Goal: Task Accomplishment & Management: Complete application form

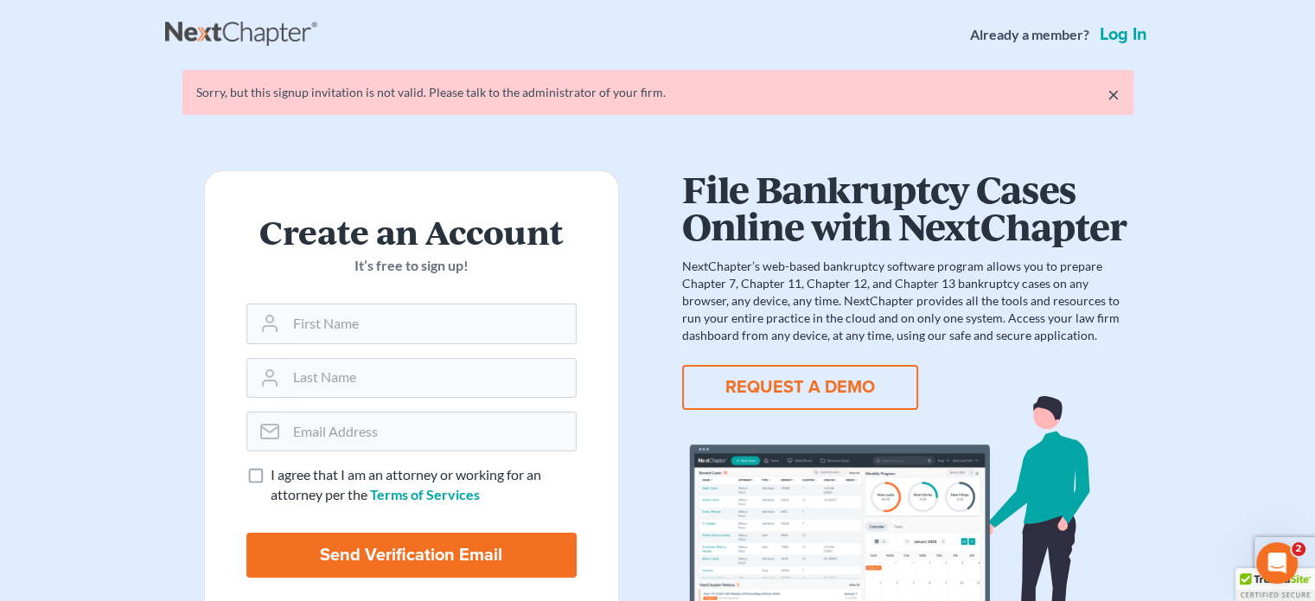
click at [1122, 33] on link "Log in" at bounding box center [1123, 34] width 54 height 17
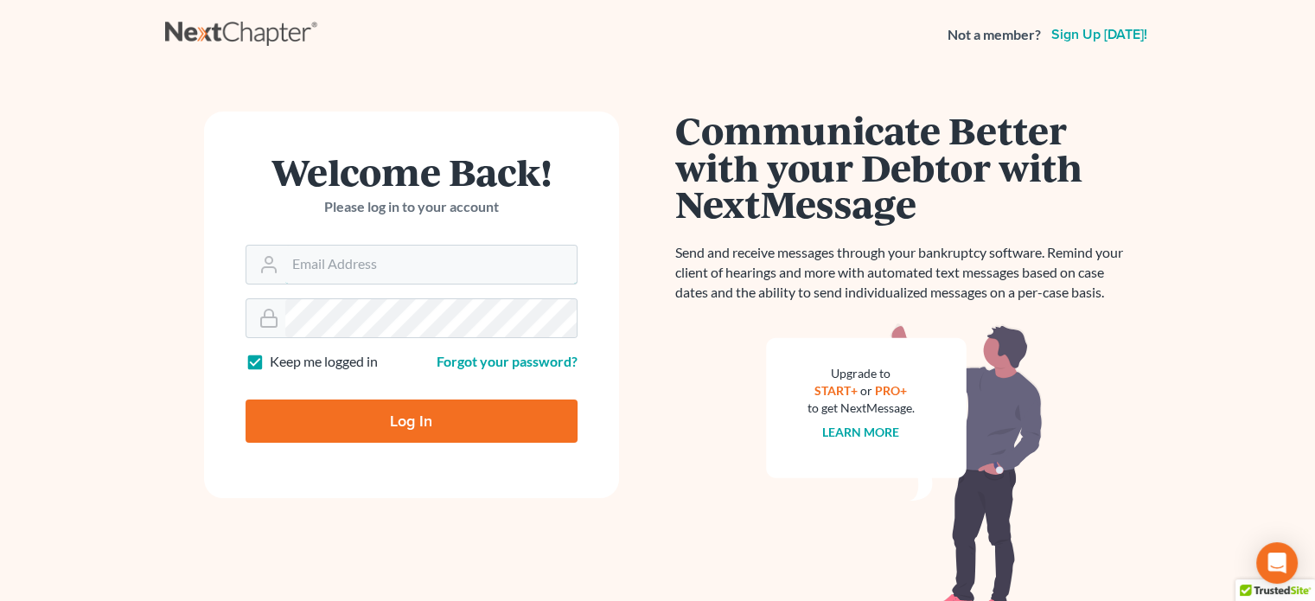
type input "[EMAIL_ADDRESS][DOMAIN_NAME]"
click at [402, 422] on input "Log In" at bounding box center [411, 420] width 332 height 43
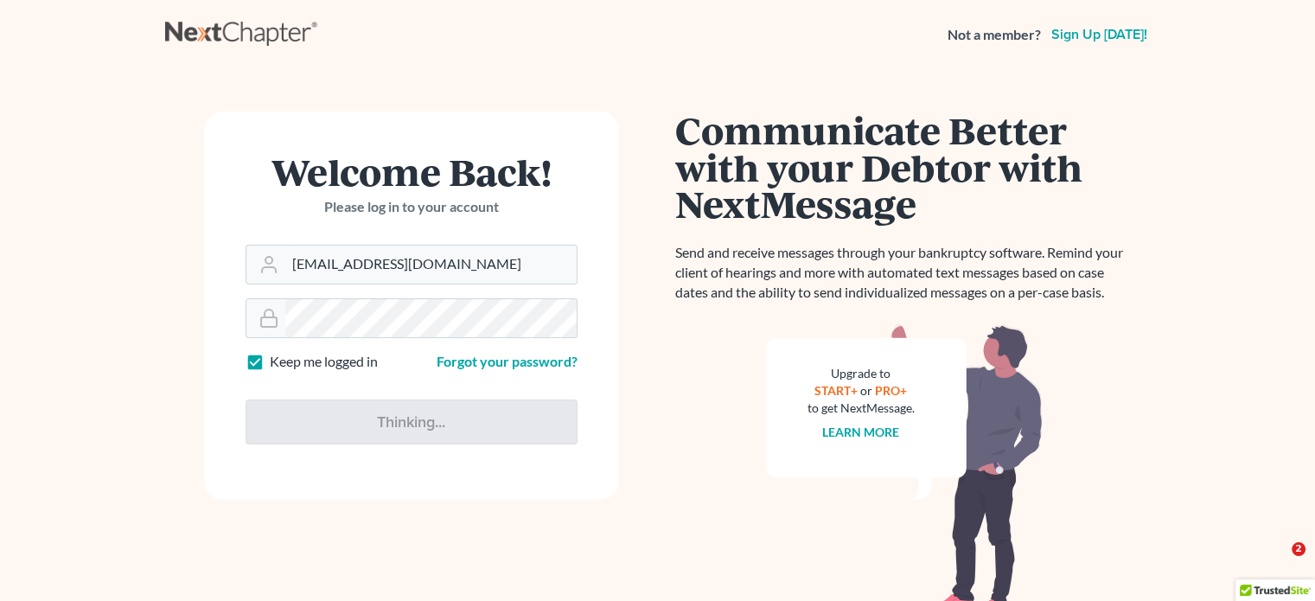
type input "Thinking..."
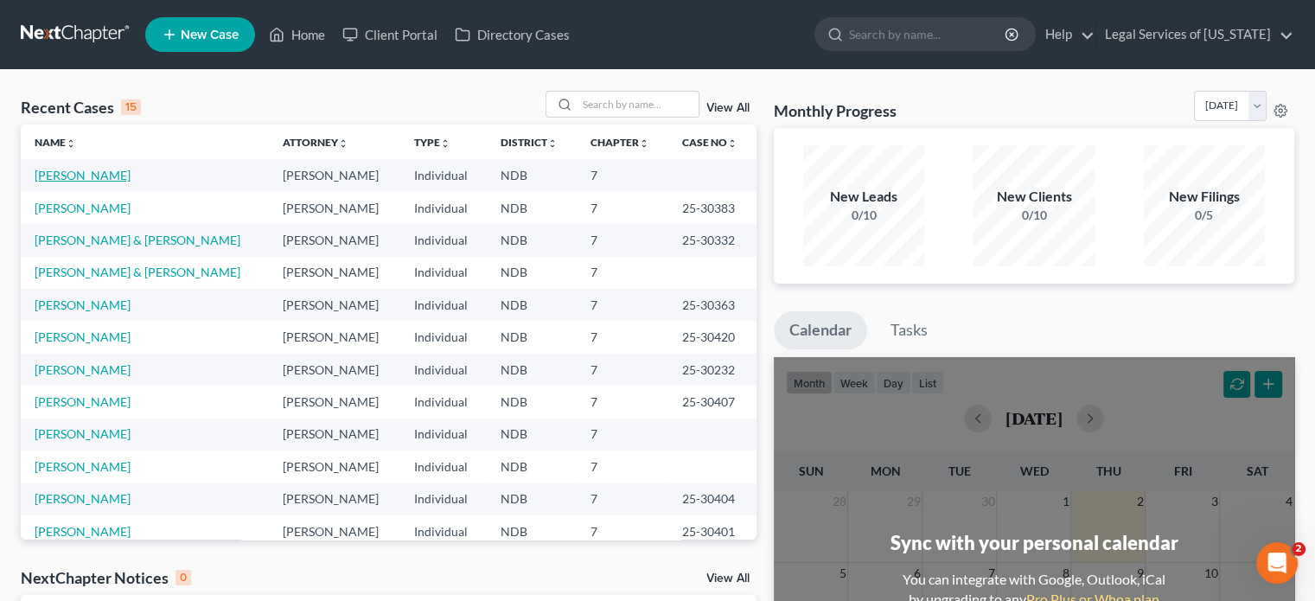
click at [115, 171] on link "[PERSON_NAME]" at bounding box center [83, 175] width 96 height 15
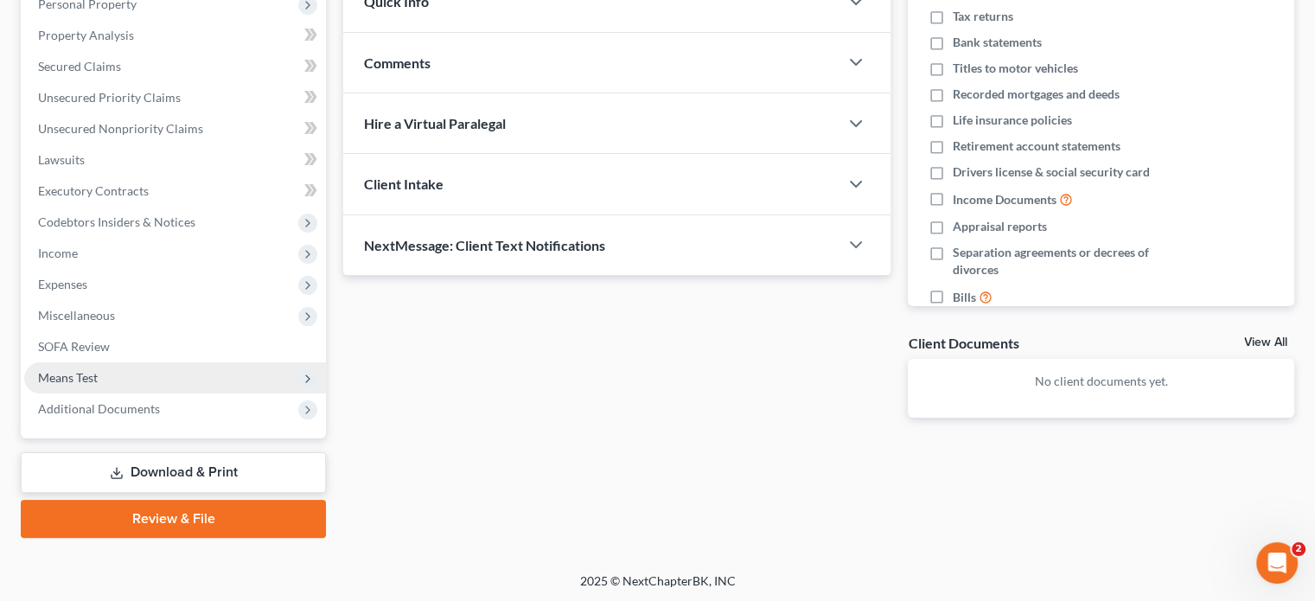
scroll to position [316, 0]
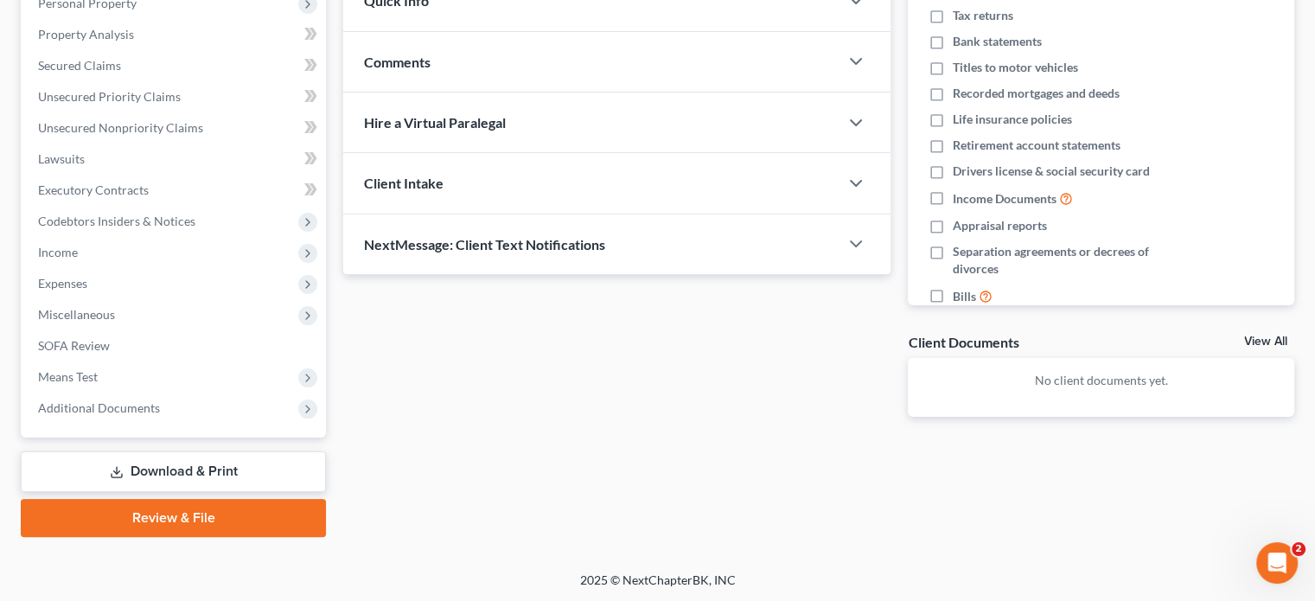
click at [633, 384] on div "Updates & News × North Dakota District Notes Take a look at NextChapter's Distr…" at bounding box center [616, 147] width 564 height 595
click at [169, 468] on link "Download & Print" at bounding box center [173, 471] width 305 height 41
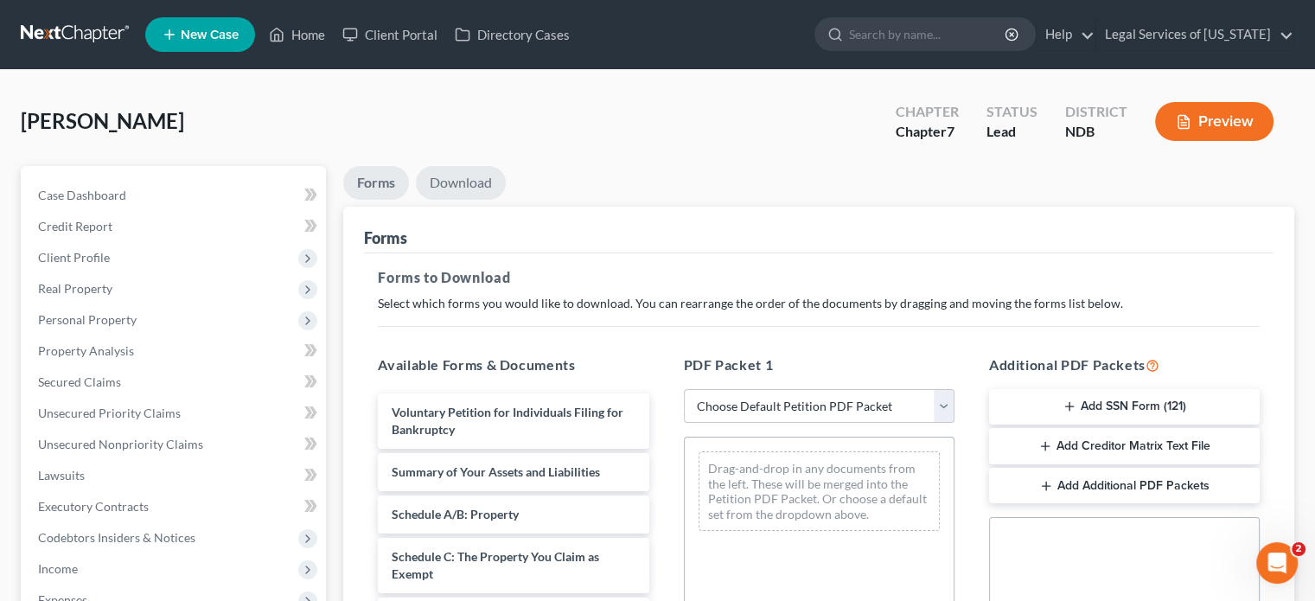
click at [458, 185] on link "Download" at bounding box center [461, 183] width 90 height 34
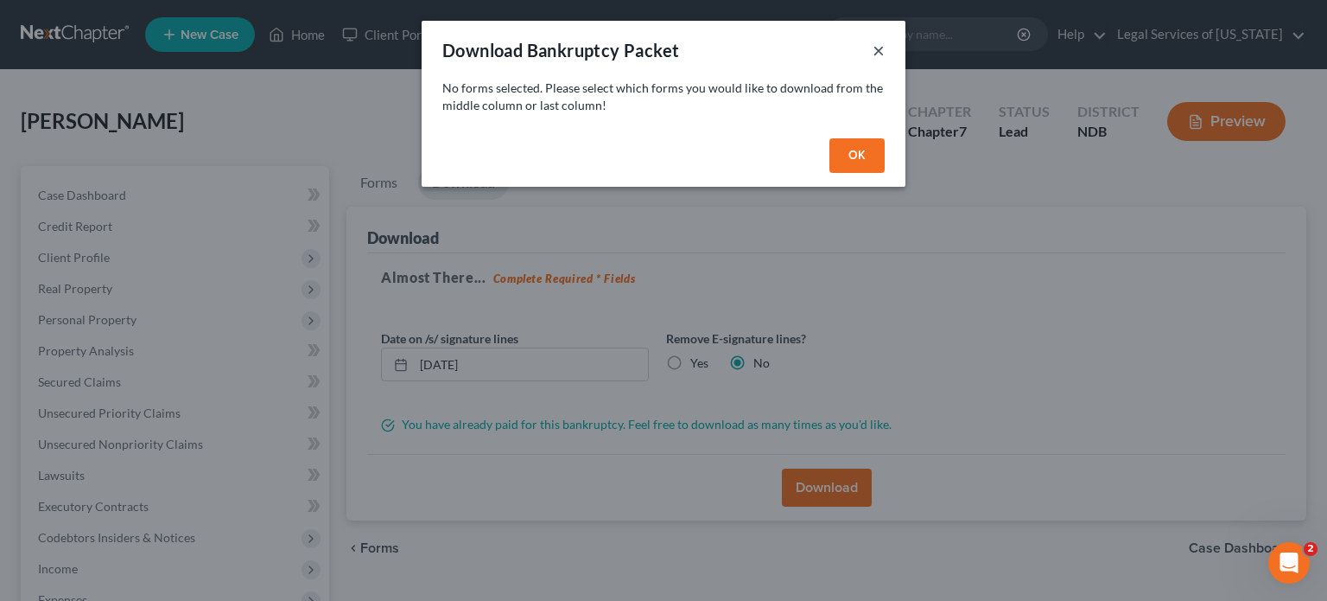
click at [881, 49] on button "×" at bounding box center [879, 50] width 12 height 21
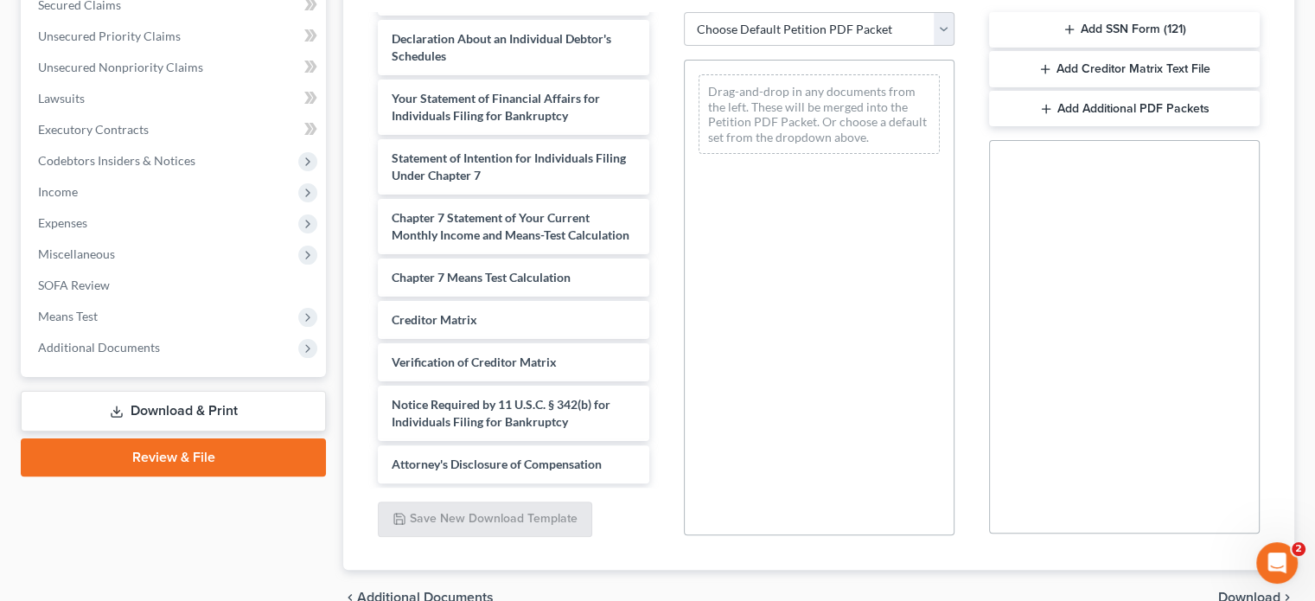
scroll to position [292, 0]
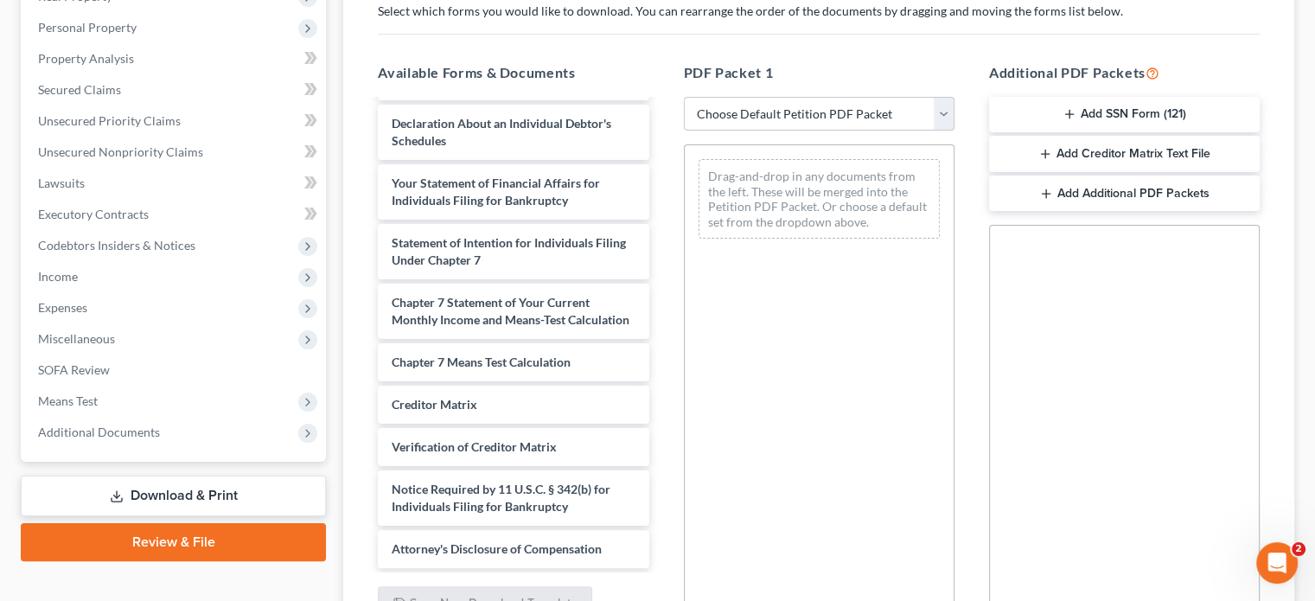
click at [194, 497] on link "Download & Print" at bounding box center [173, 495] width 305 height 41
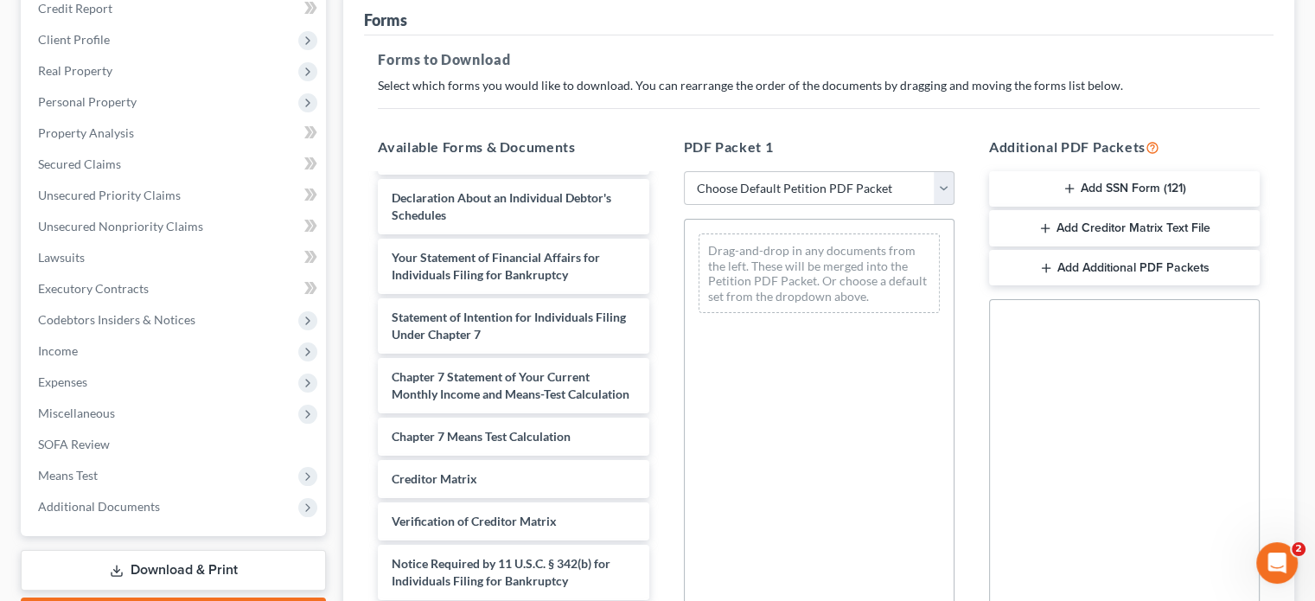
scroll to position [259, 0]
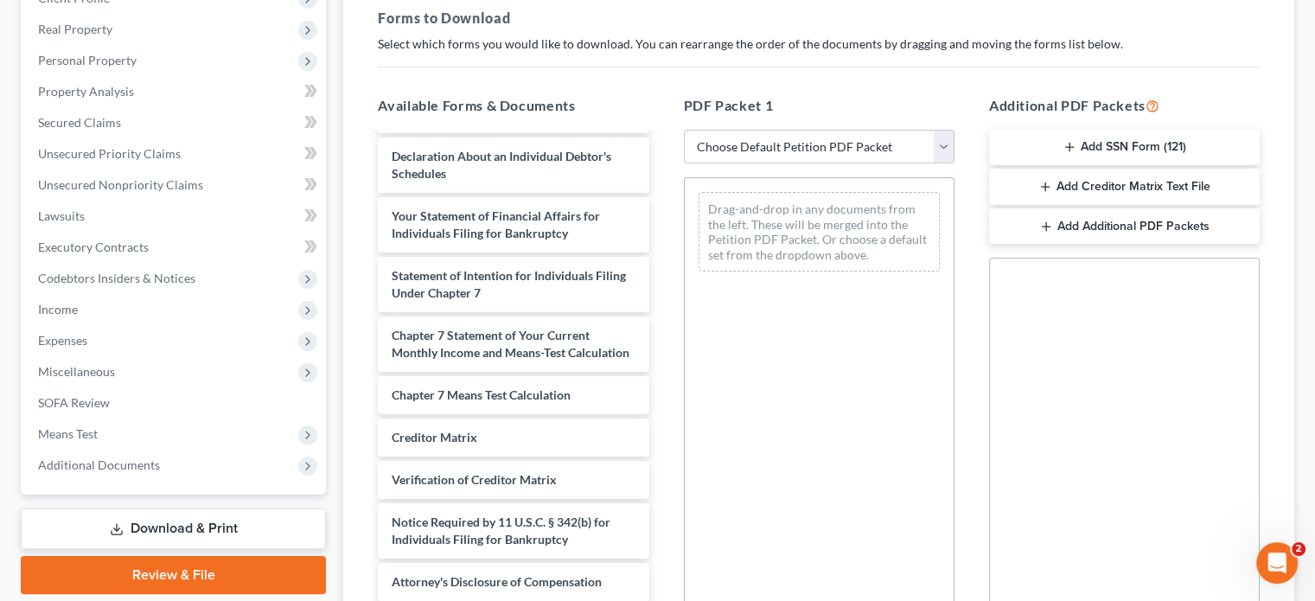
click at [1093, 144] on button "Add SSN Form (121)" at bounding box center [1124, 148] width 271 height 36
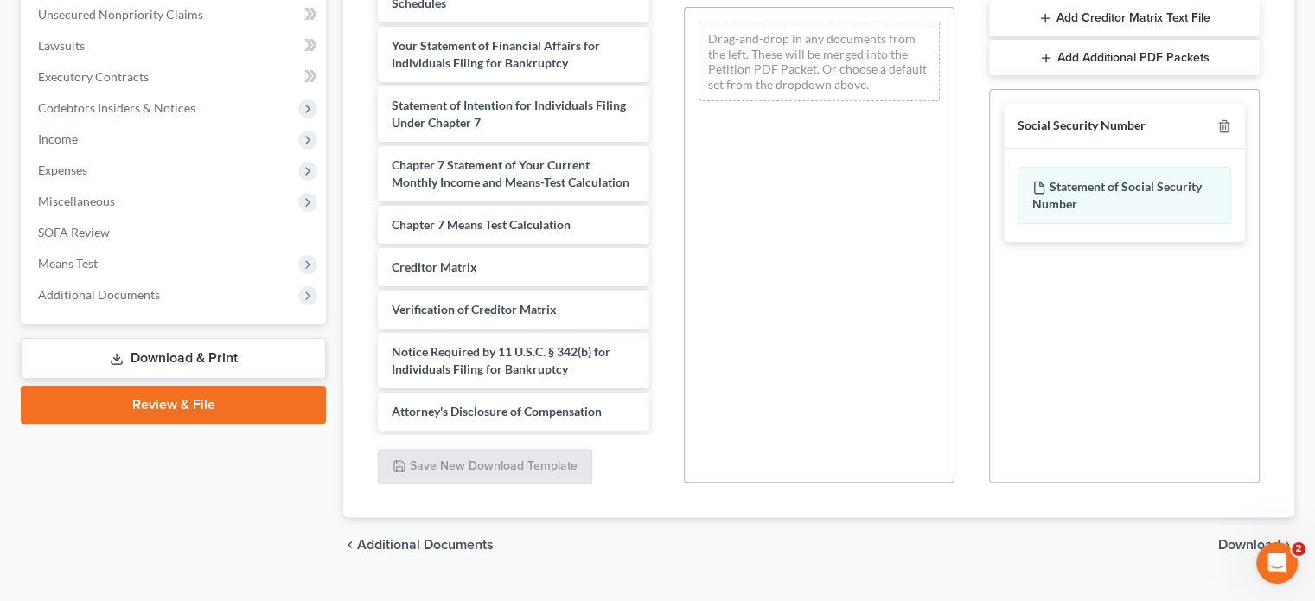
scroll to position [432, 0]
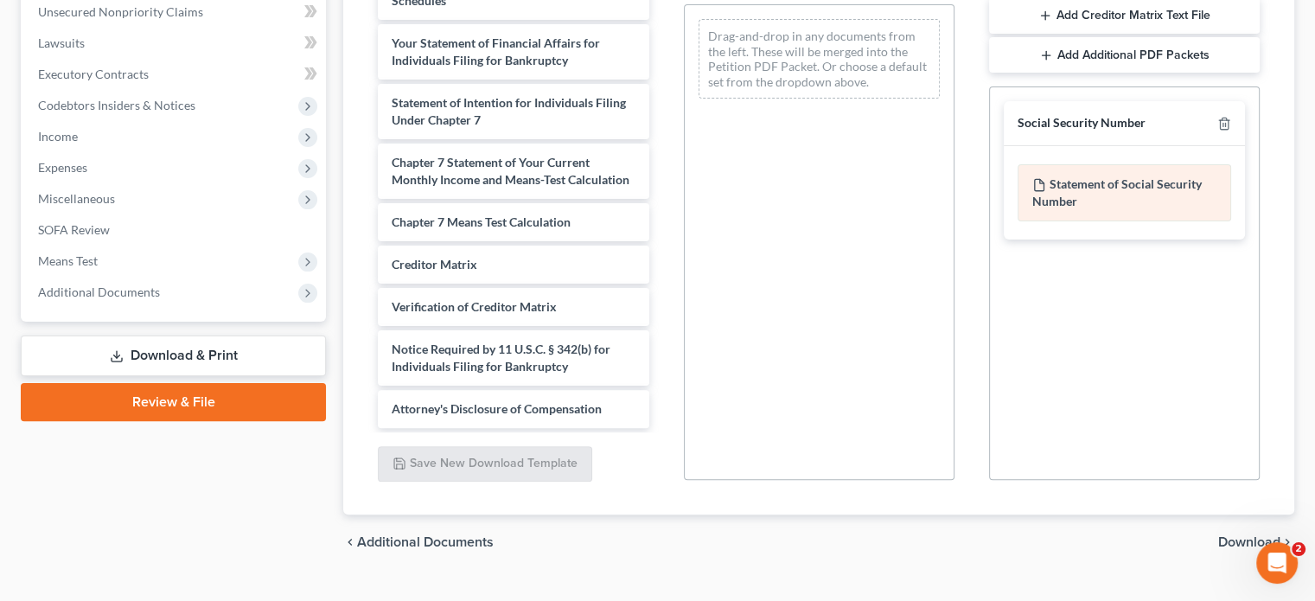
click at [1119, 194] on div "Statement of Social Security Number" at bounding box center [1123, 192] width 213 height 57
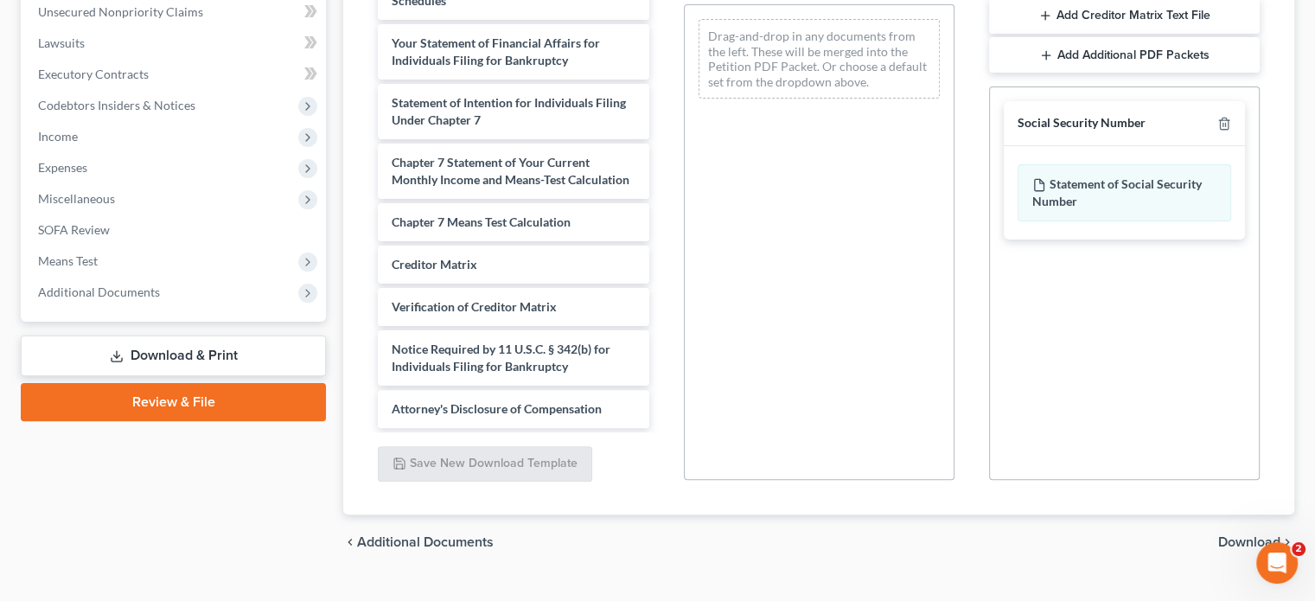
click at [204, 341] on link "Download & Print" at bounding box center [173, 355] width 305 height 41
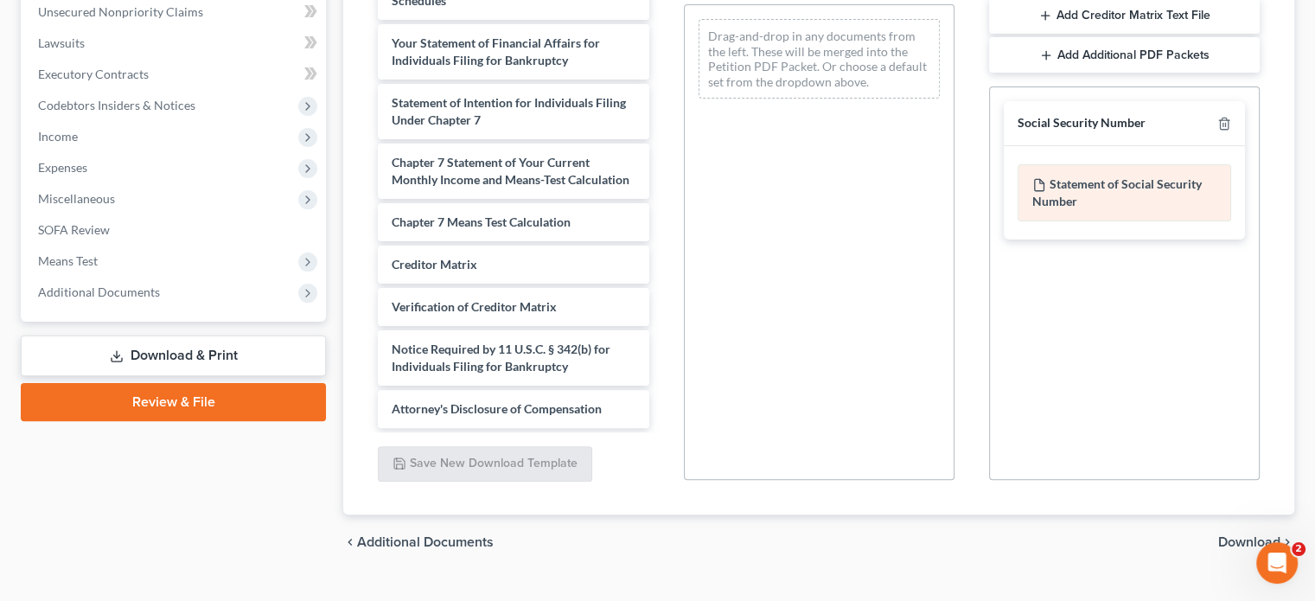
click at [1084, 185] on div "Statement of Social Security Number" at bounding box center [1123, 192] width 213 height 57
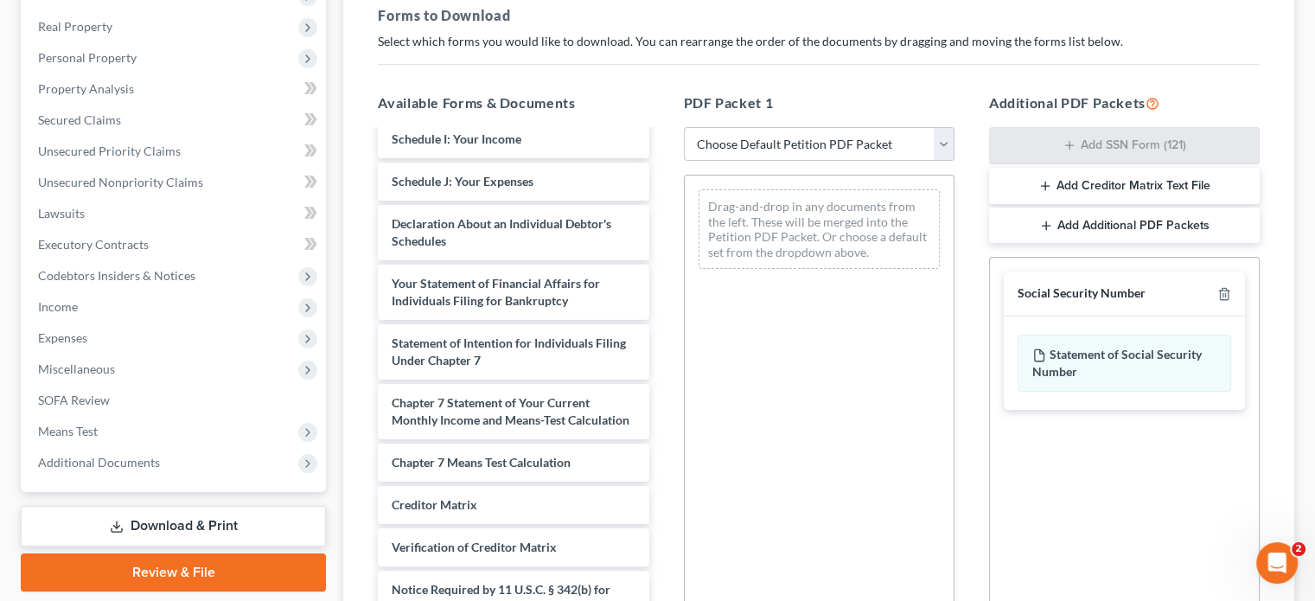
scroll to position [259, 0]
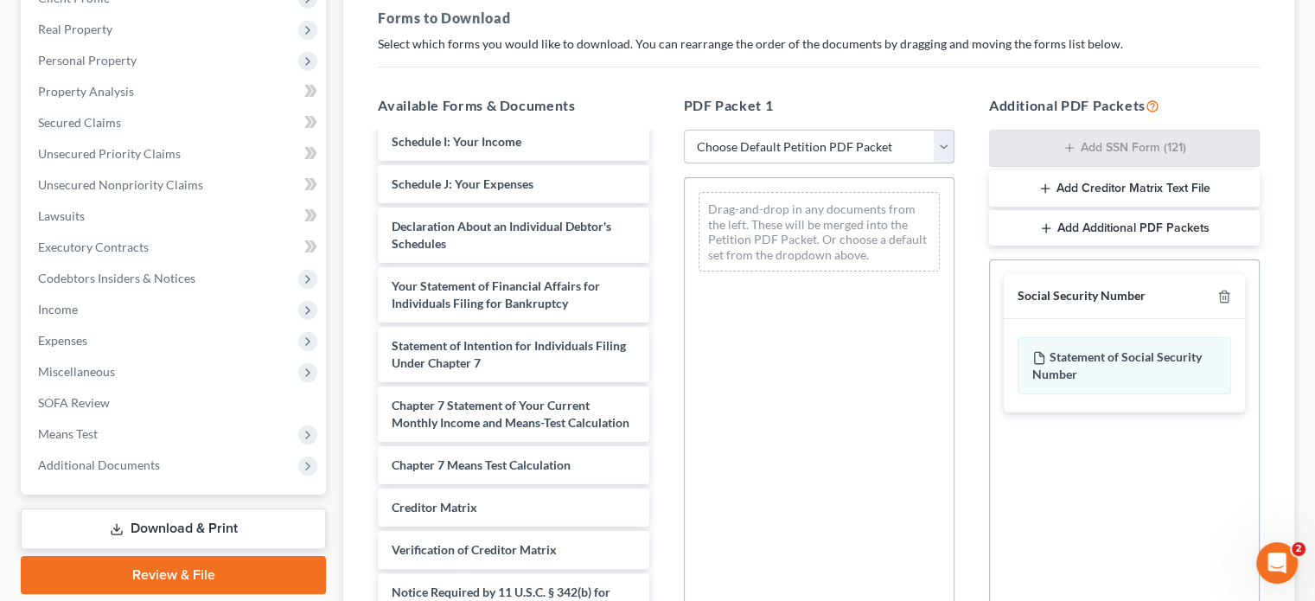
click at [809, 145] on select "Choose Default Petition PDF Packet Complete Bankruptcy Petition (all forms and …" at bounding box center [819, 147] width 271 height 35
select select "0"
click at [684, 130] on select "Choose Default Petition PDF Packet Complete Bankruptcy Petition (all forms and …" at bounding box center [819, 147] width 271 height 35
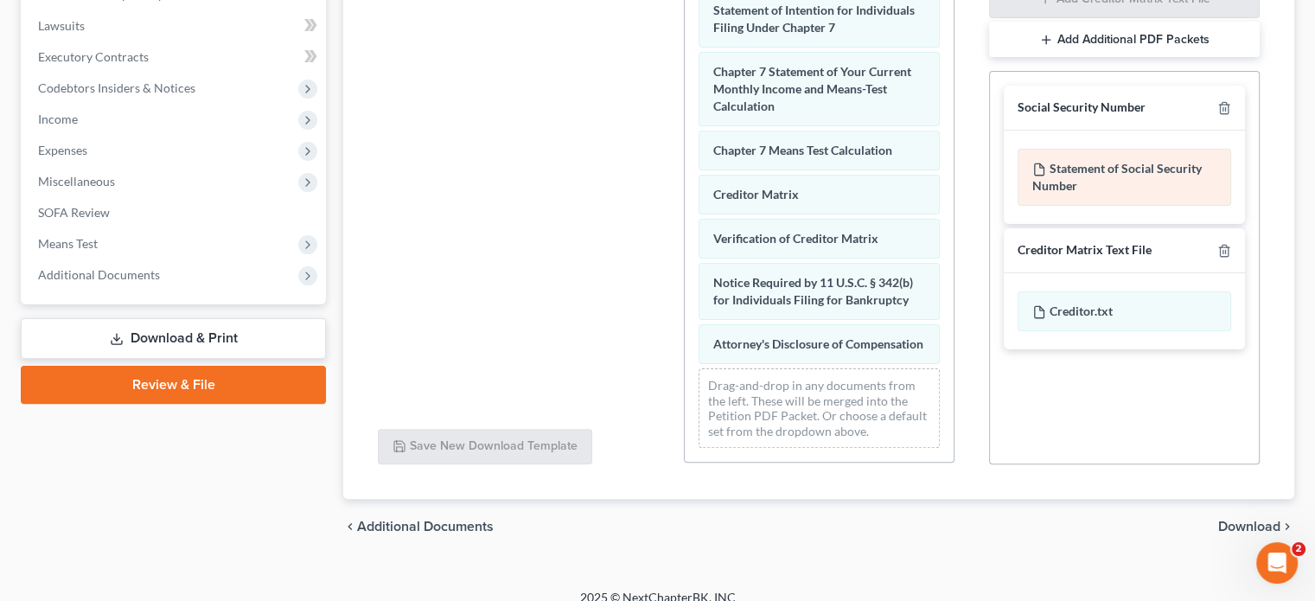
scroll to position [467, 0]
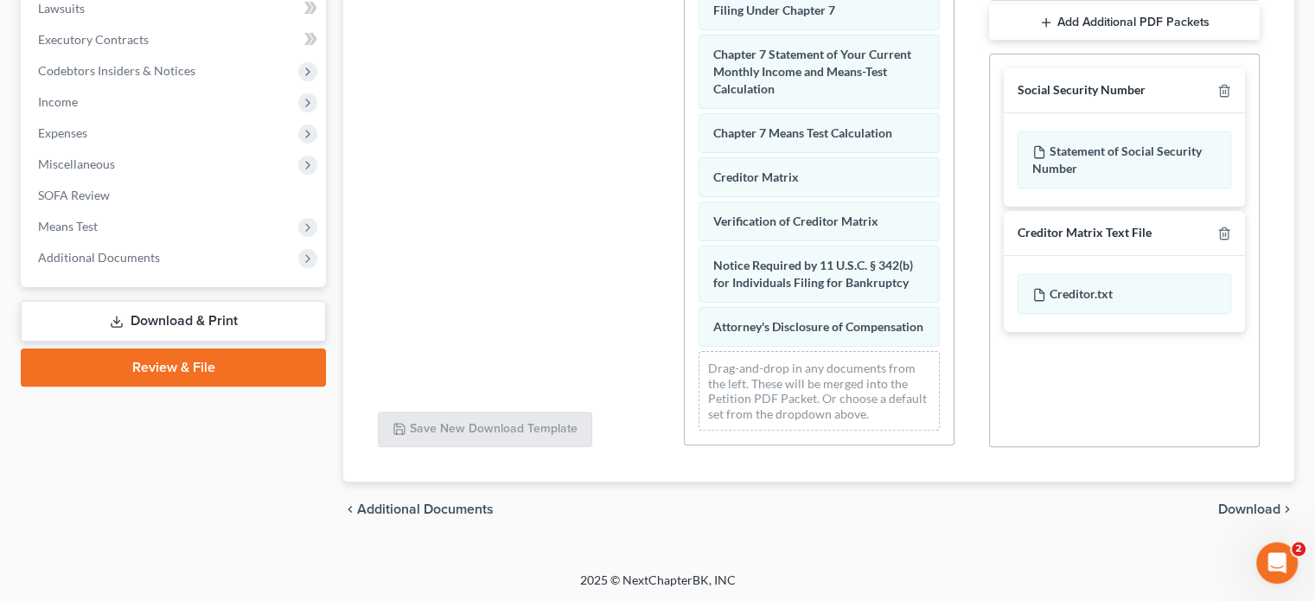
click at [554, 528] on div "chevron_left Additional Documents Download chevron_right" at bounding box center [818, 508] width 951 height 55
click at [183, 312] on link "Download & Print" at bounding box center [173, 321] width 305 height 41
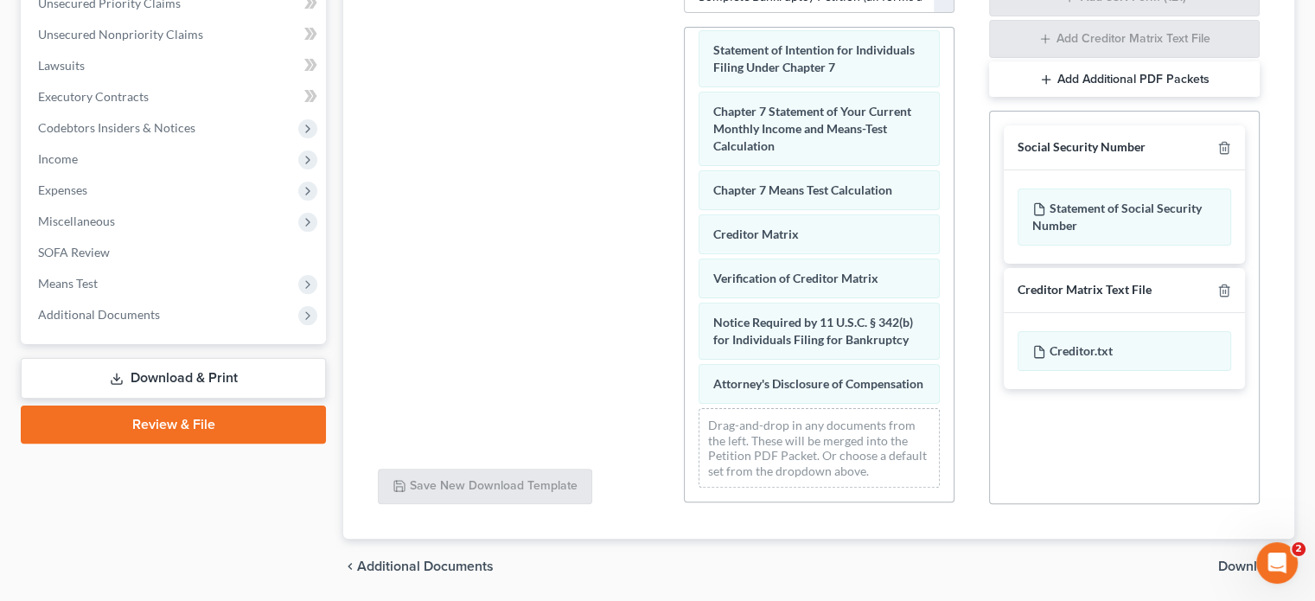
scroll to position [380, 0]
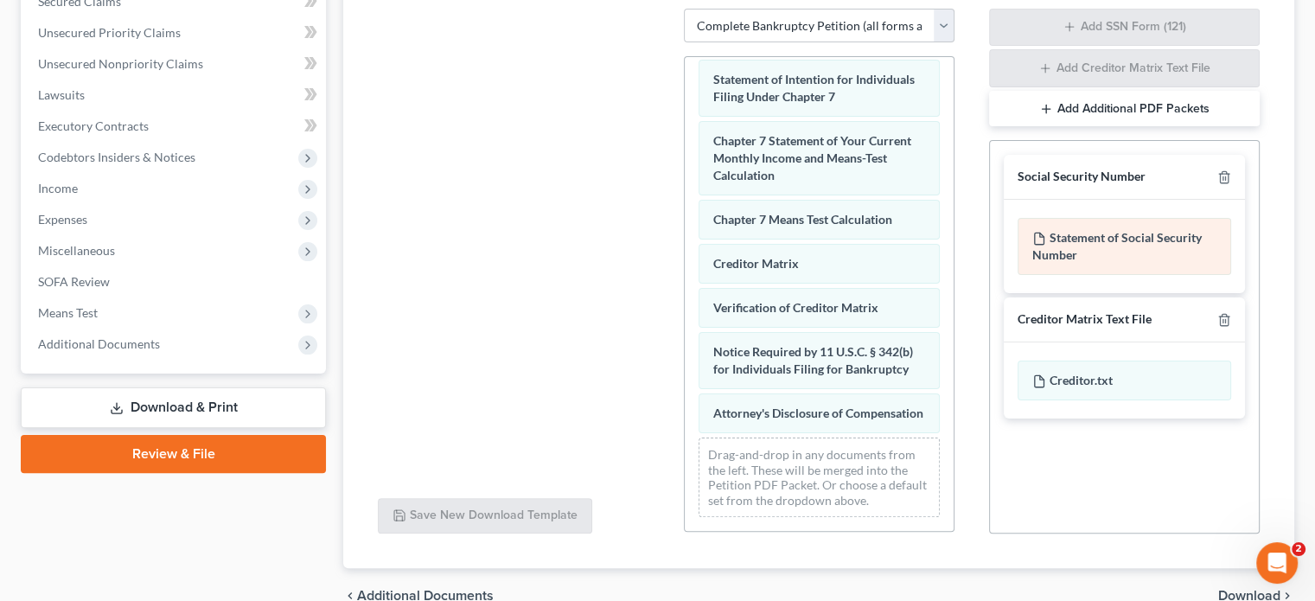
click at [1117, 241] on div "Statement of Social Security Number" at bounding box center [1123, 246] width 213 height 57
click at [1111, 238] on div "Statement of Social Security Number" at bounding box center [1123, 246] width 213 height 57
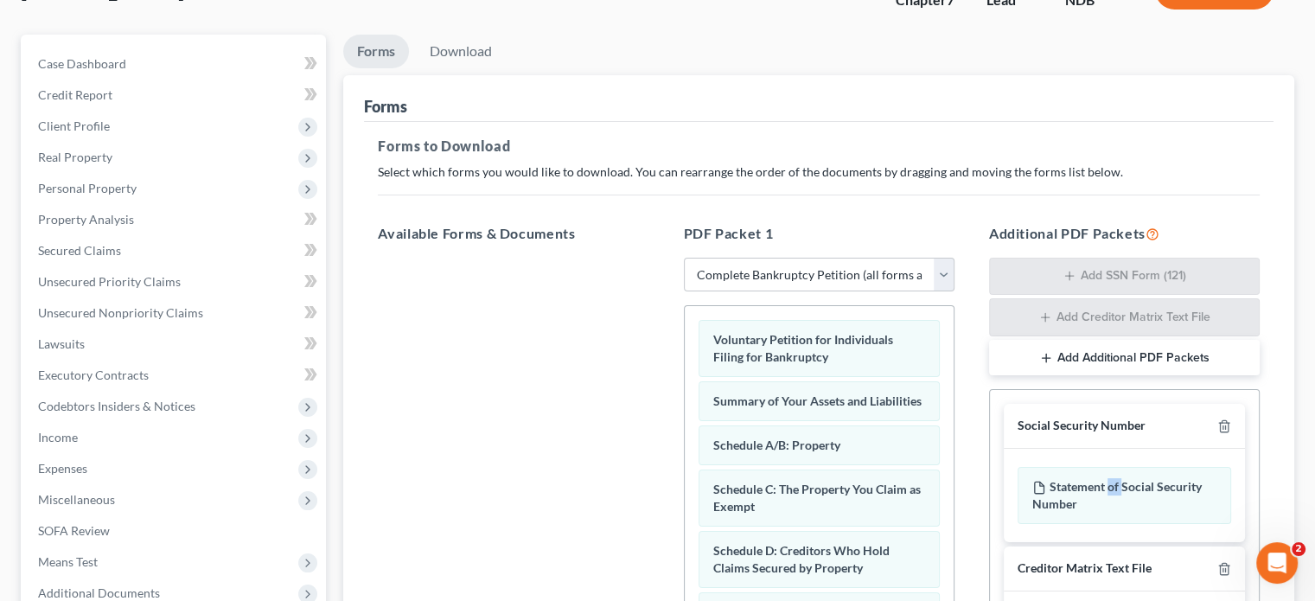
scroll to position [121, 0]
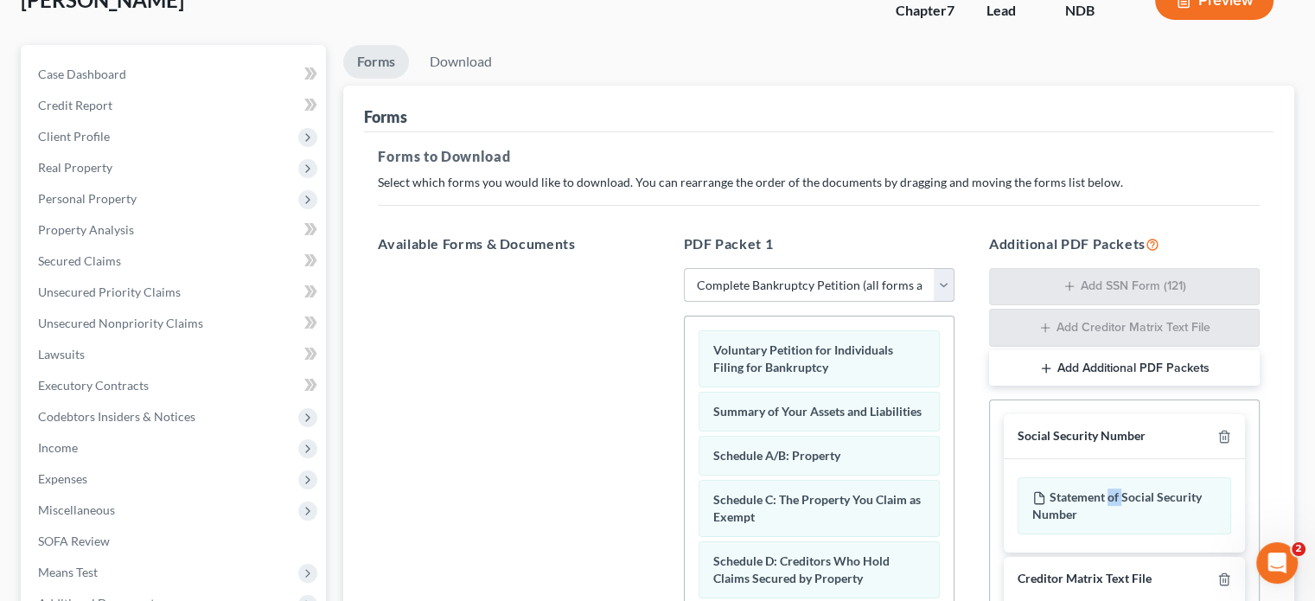
click at [750, 277] on select "Choose Default Petition PDF Packet Complete Bankruptcy Petition (all forms and …" at bounding box center [819, 285] width 271 height 35
select select
click at [684, 268] on select "Choose Default Petition PDF Packet Complete Bankruptcy Petition (all forms and …" at bounding box center [819, 285] width 271 height 35
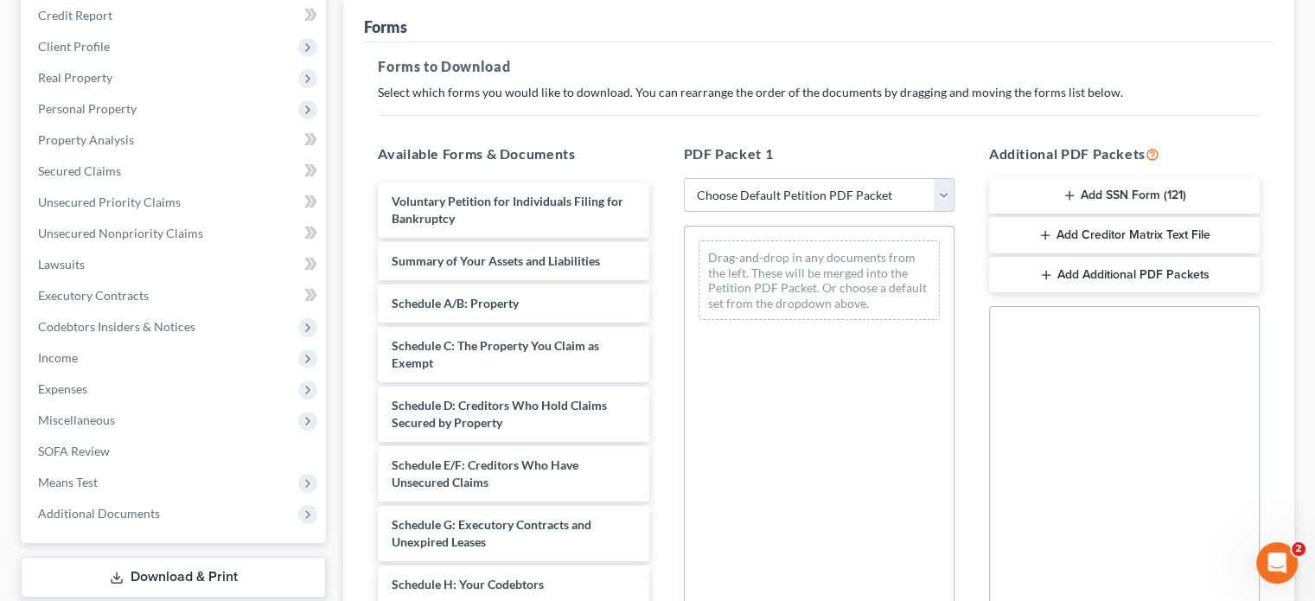
scroll to position [206, 0]
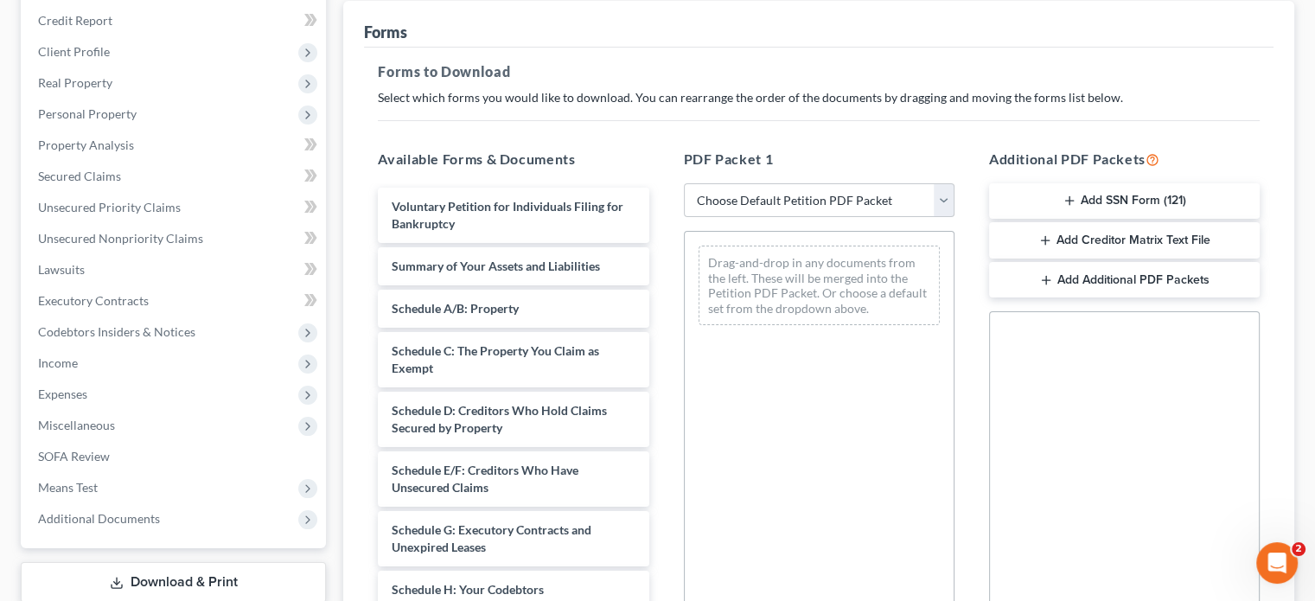
click at [1124, 195] on button "Add SSN Form (121)" at bounding box center [1124, 201] width 271 height 36
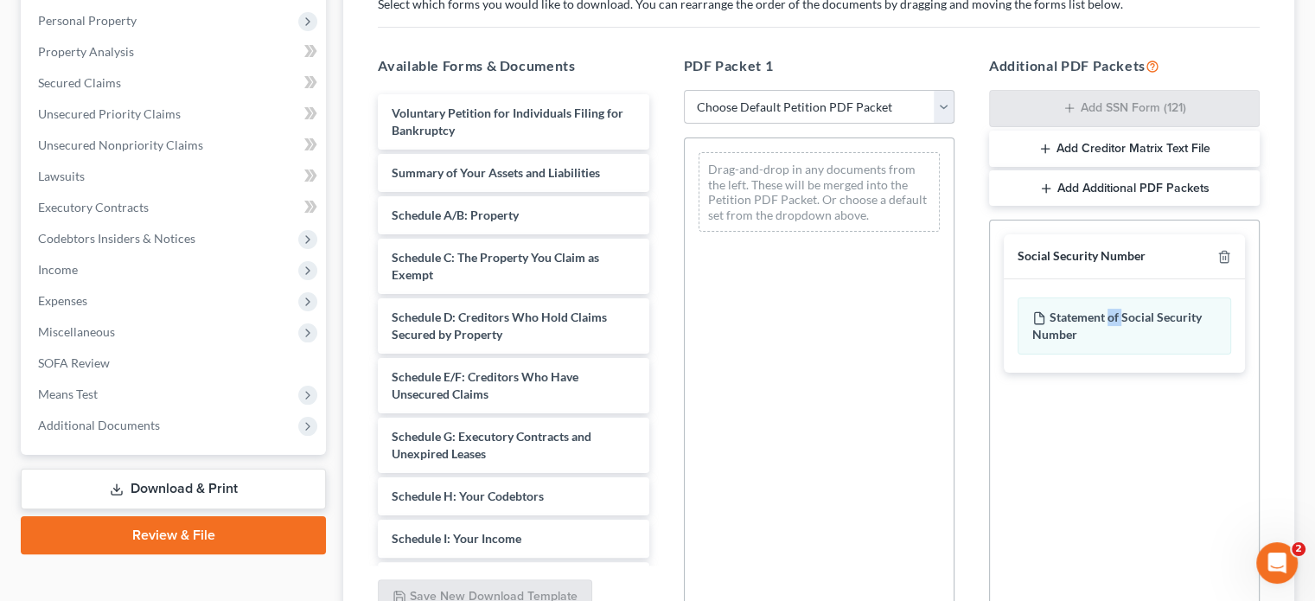
scroll to position [379, 0]
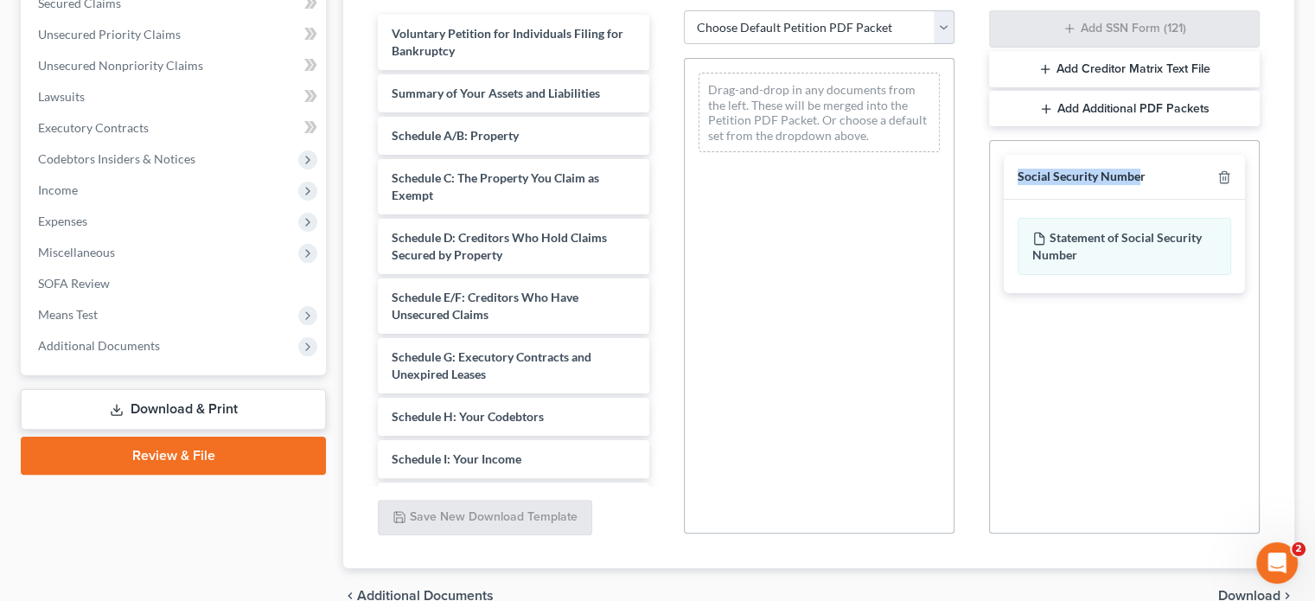
drag, startPoint x: 1136, startPoint y: 186, endPoint x: 857, endPoint y: 199, distance: 279.4
click at [857, 199] on div "Available Forms & Documents Voluntary Petition for Individuals Filing for Bankr…" at bounding box center [818, 255] width 916 height 586
click at [902, 202] on div "Drag-and-drop in any documents from the left. These will be merged into the Pet…" at bounding box center [819, 295] width 271 height 475
drag, startPoint x: 1171, startPoint y: 201, endPoint x: 752, endPoint y: 227, distance: 420.0
click at [1170, 201] on div "Statement of Social Security Number" at bounding box center [1123, 246] width 241 height 93
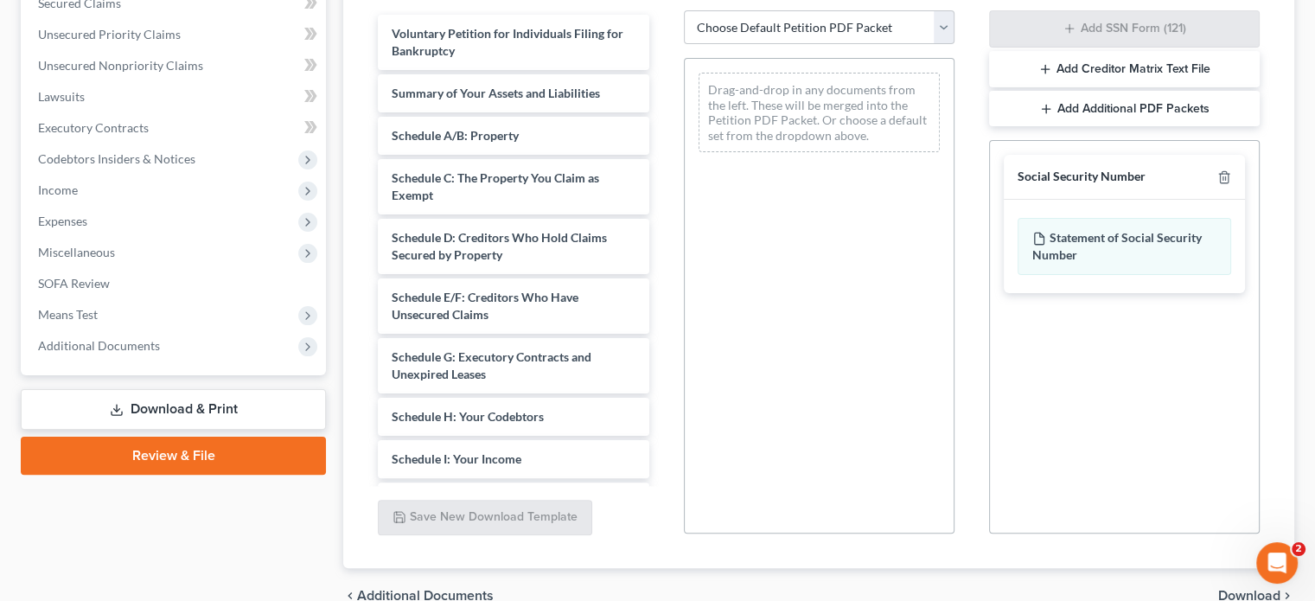
click at [180, 416] on link "Download & Print" at bounding box center [173, 409] width 305 height 41
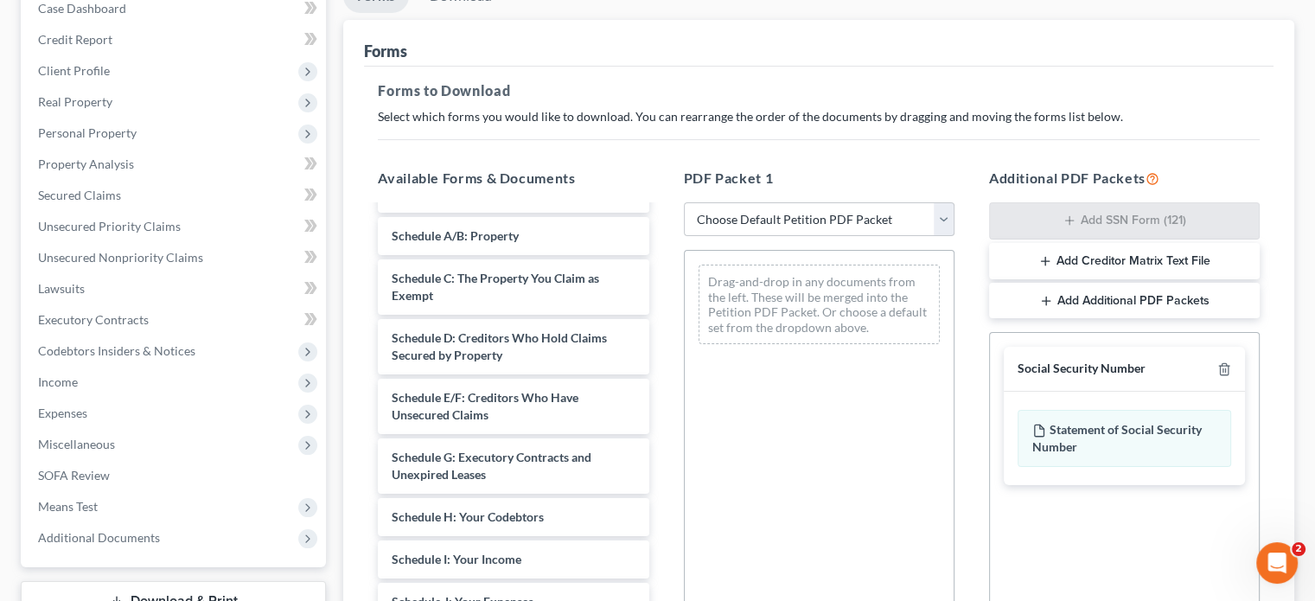
scroll to position [292, 0]
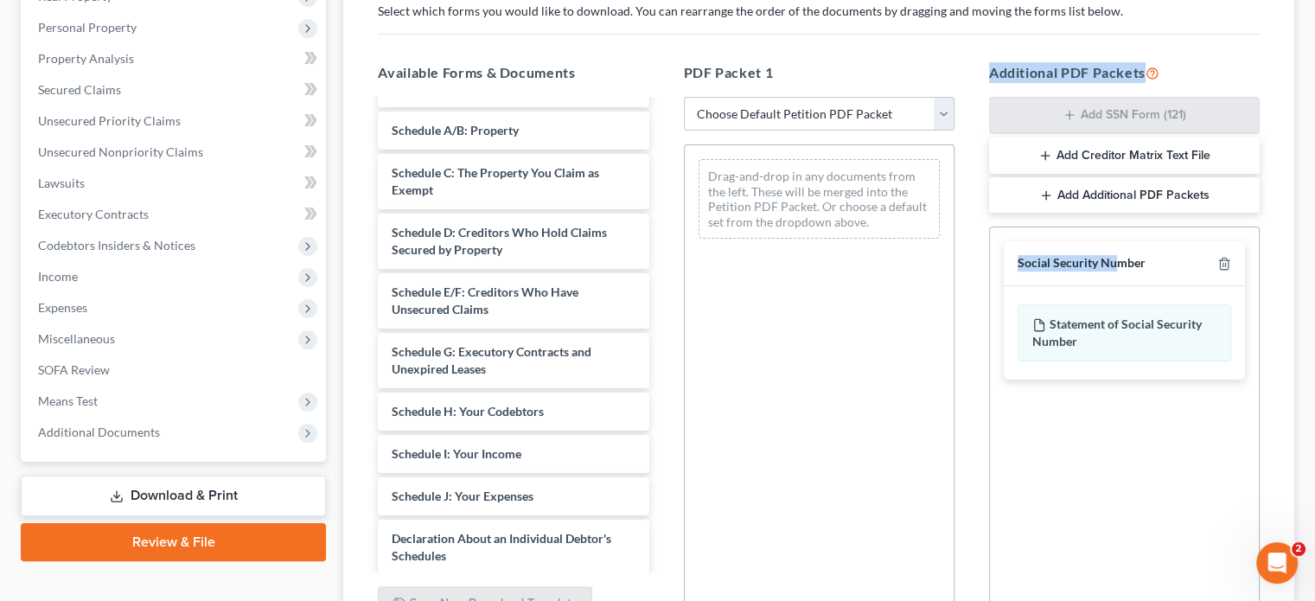
drag, startPoint x: 1115, startPoint y: 253, endPoint x: 952, endPoint y: 273, distance: 163.7
click at [952, 273] on div "Available Forms & Documents Voluntary Petition for Individuals Filing for Bankr…" at bounding box center [818, 341] width 916 height 586
click at [1119, 233] on div "Social Security Number Statement of Social Security Number Creditor Matrix Text…" at bounding box center [1124, 310] width 269 height 166
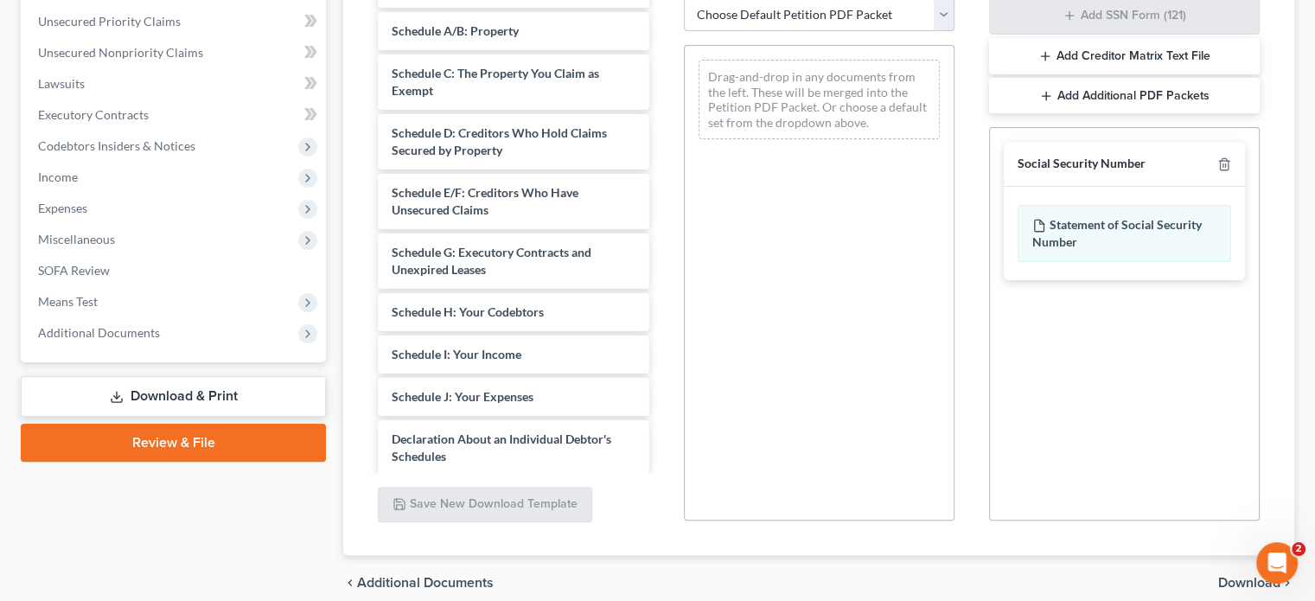
scroll to position [465, 0]
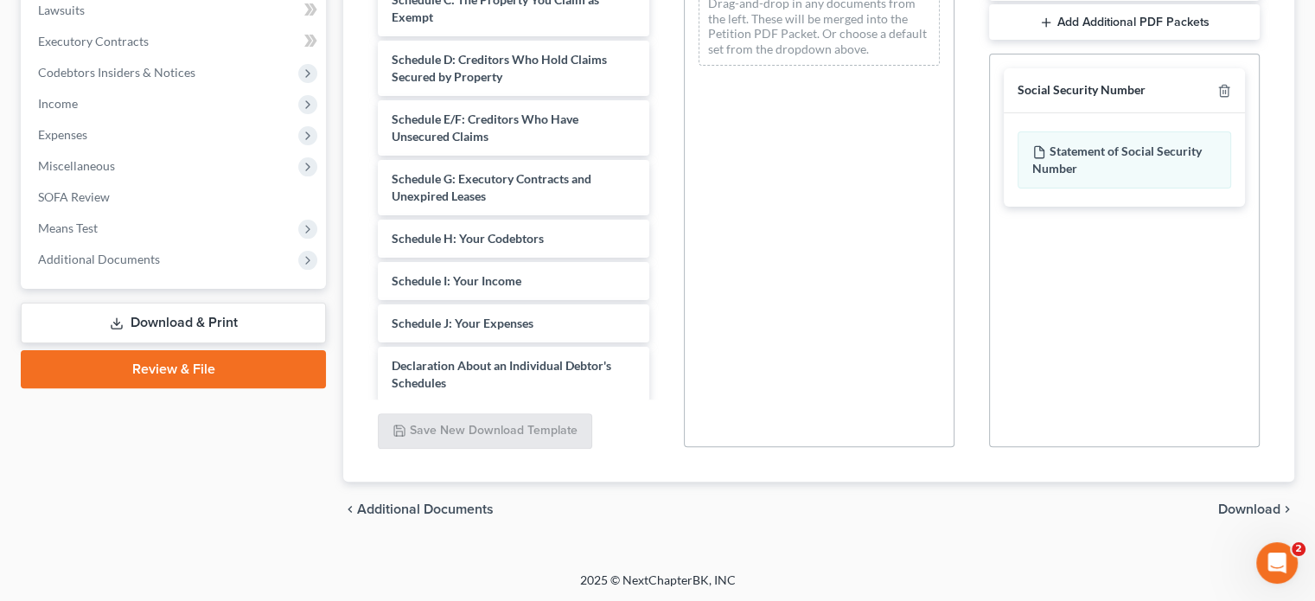
click at [1252, 514] on span "Download" at bounding box center [1249, 509] width 62 height 14
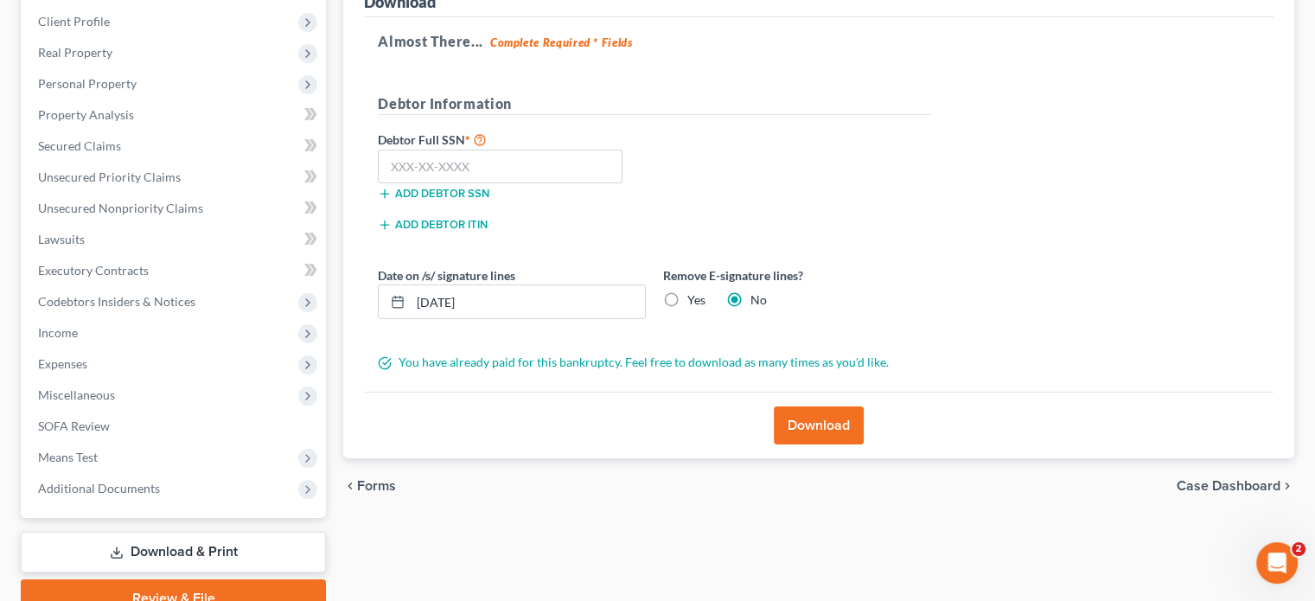
scroll to position [57, 0]
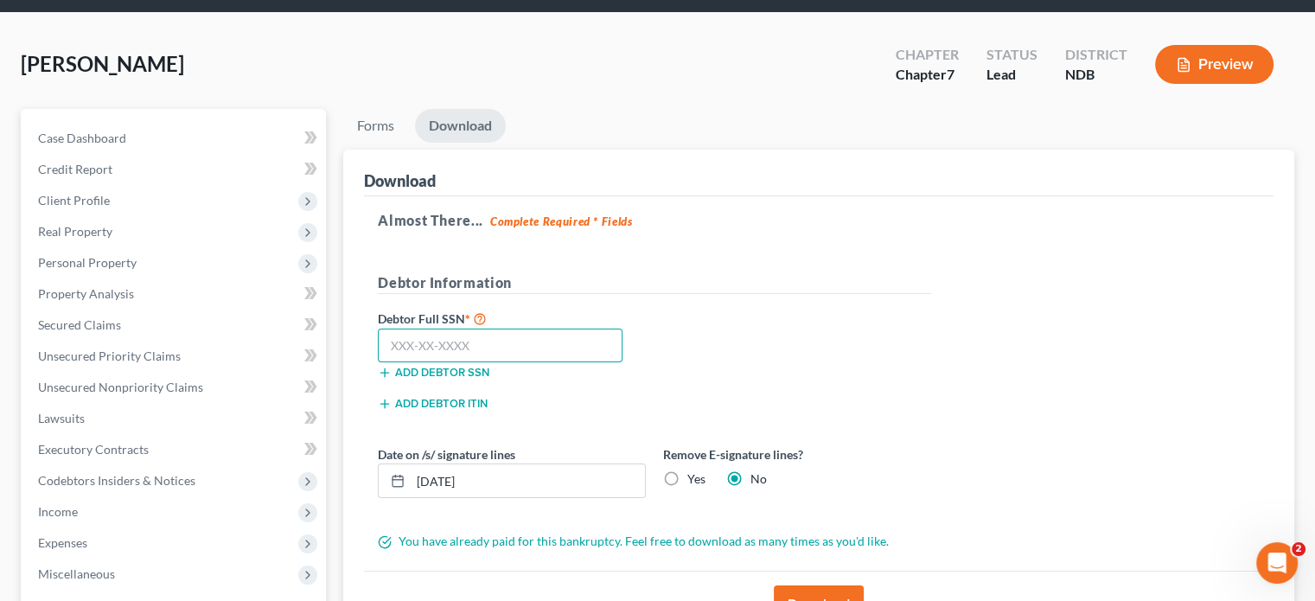
click at [470, 348] on input "text" at bounding box center [500, 345] width 245 height 35
click at [444, 347] on input "text" at bounding box center [500, 345] width 245 height 35
type input "146-94-5161"
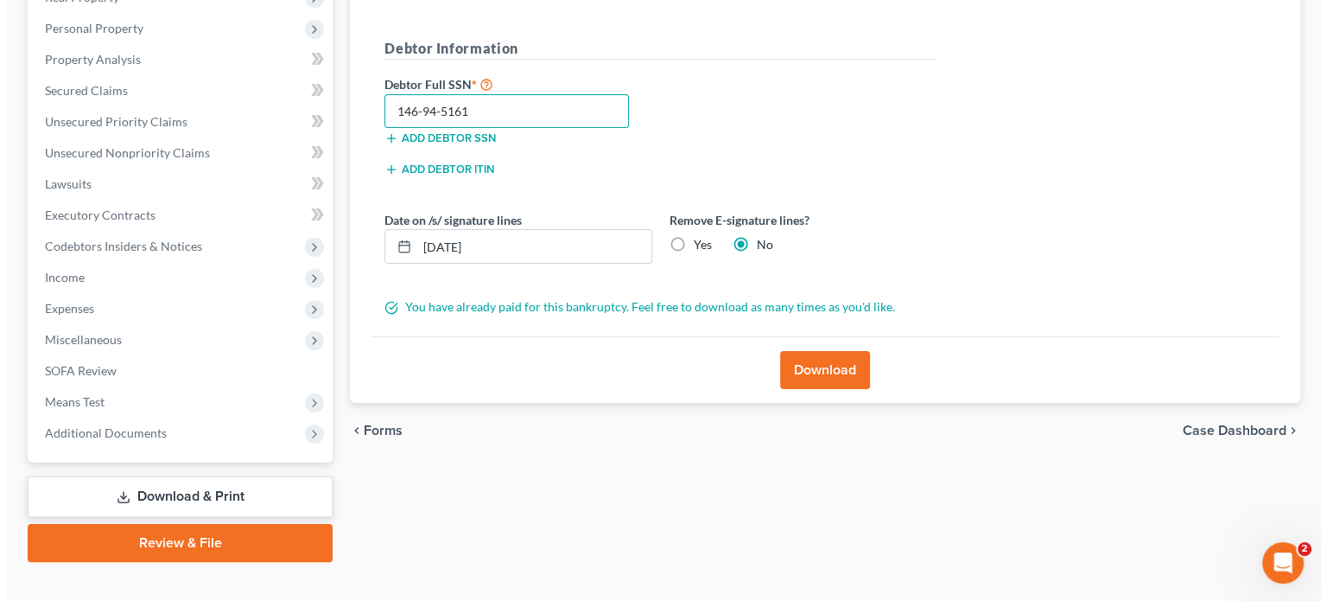
scroll to position [316, 0]
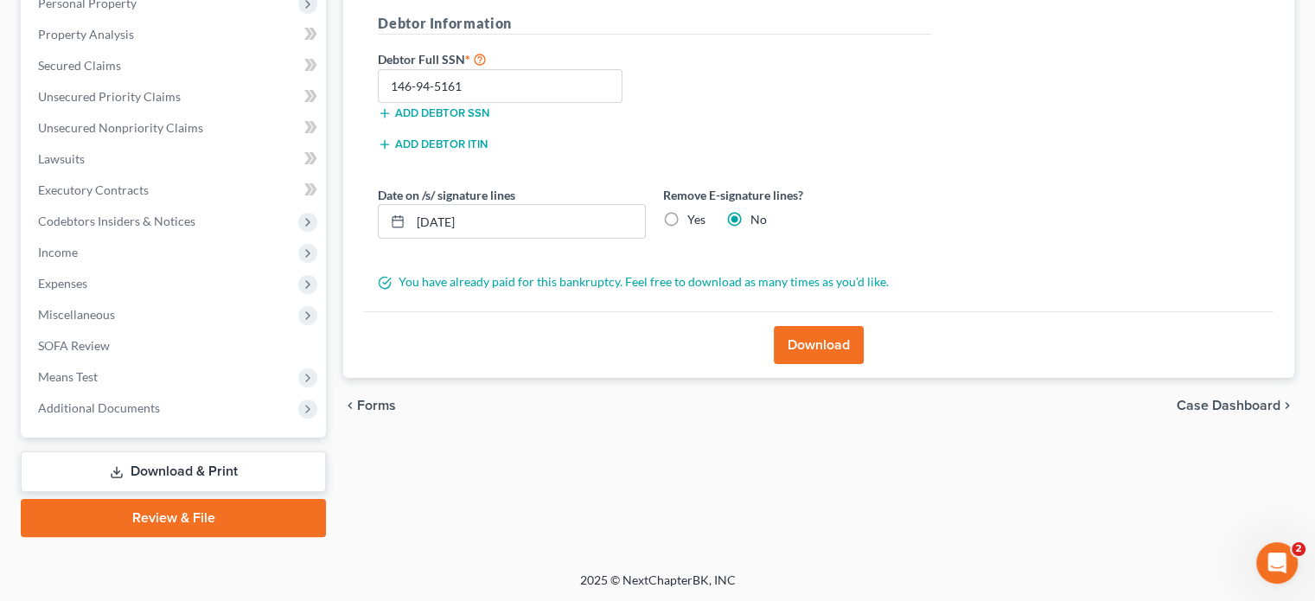
click at [823, 347] on button "Download" at bounding box center [818, 345] width 90 height 38
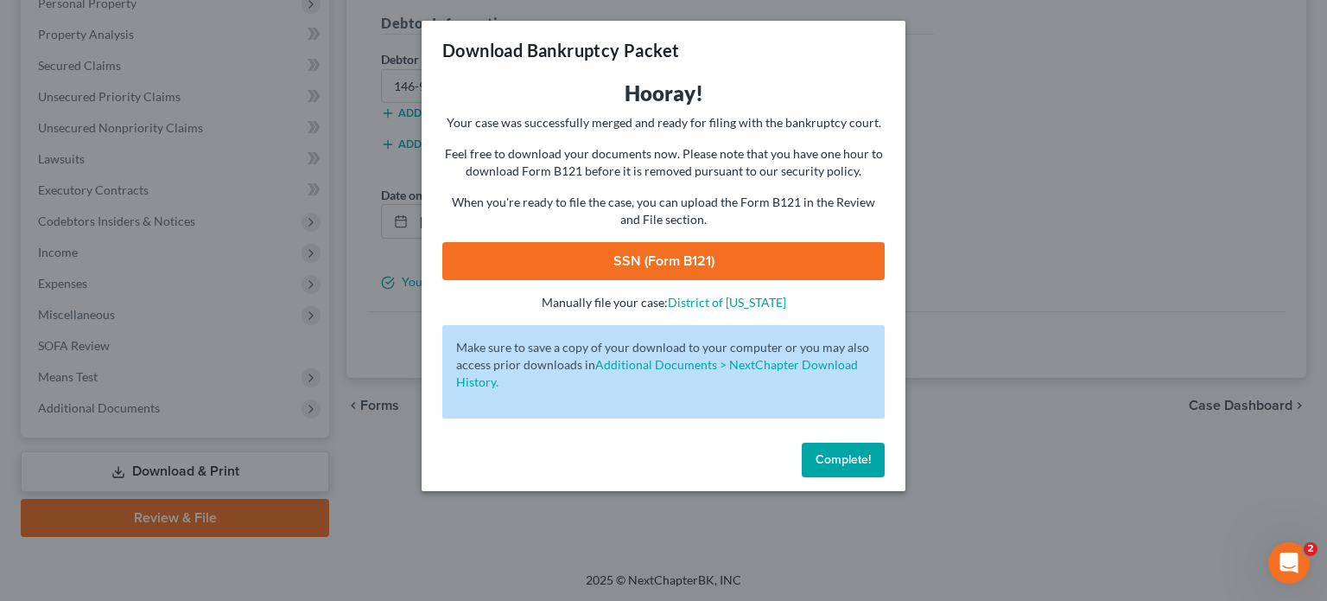
click at [674, 255] on link "SSN (Form B121)" at bounding box center [663, 261] width 442 height 38
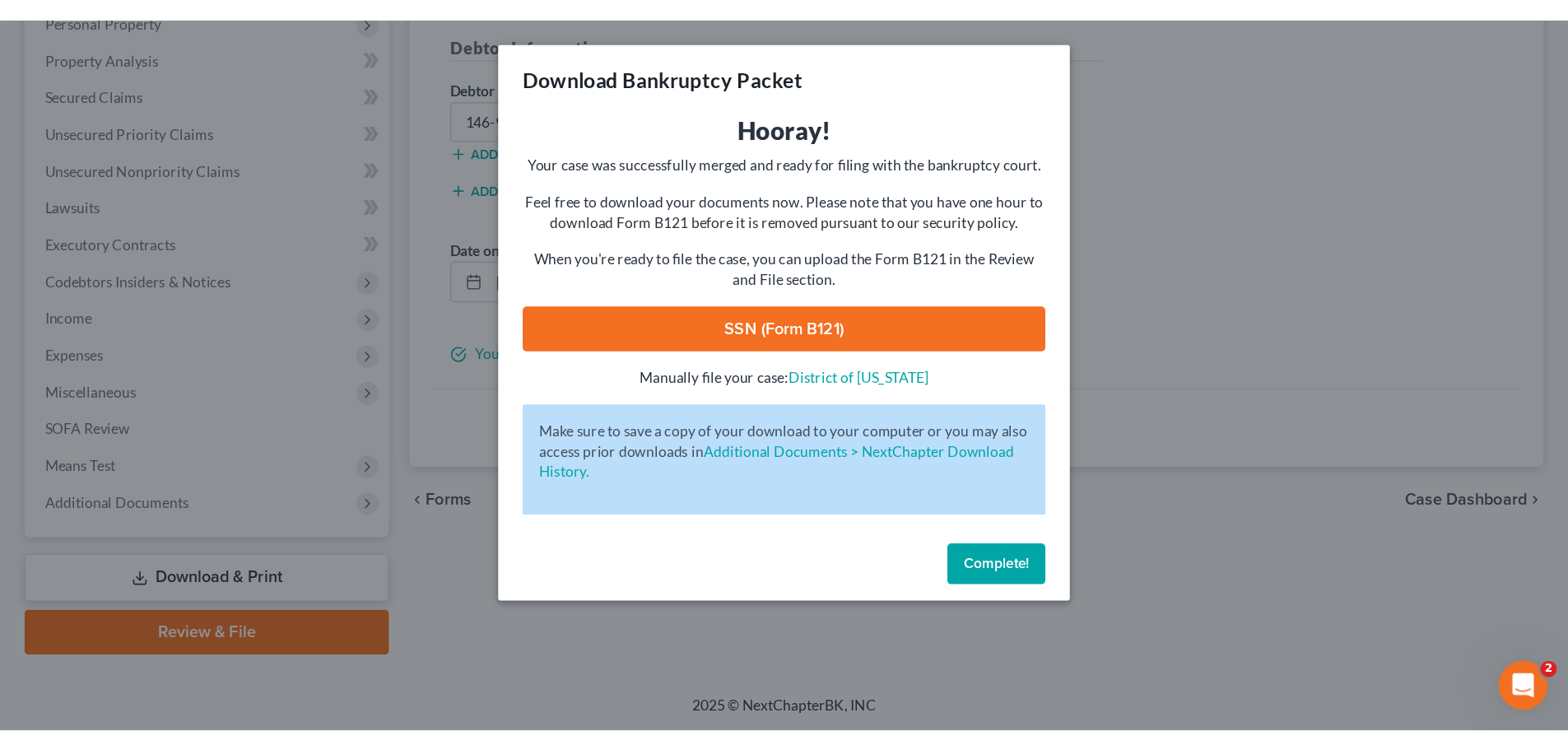
scroll to position [125, 0]
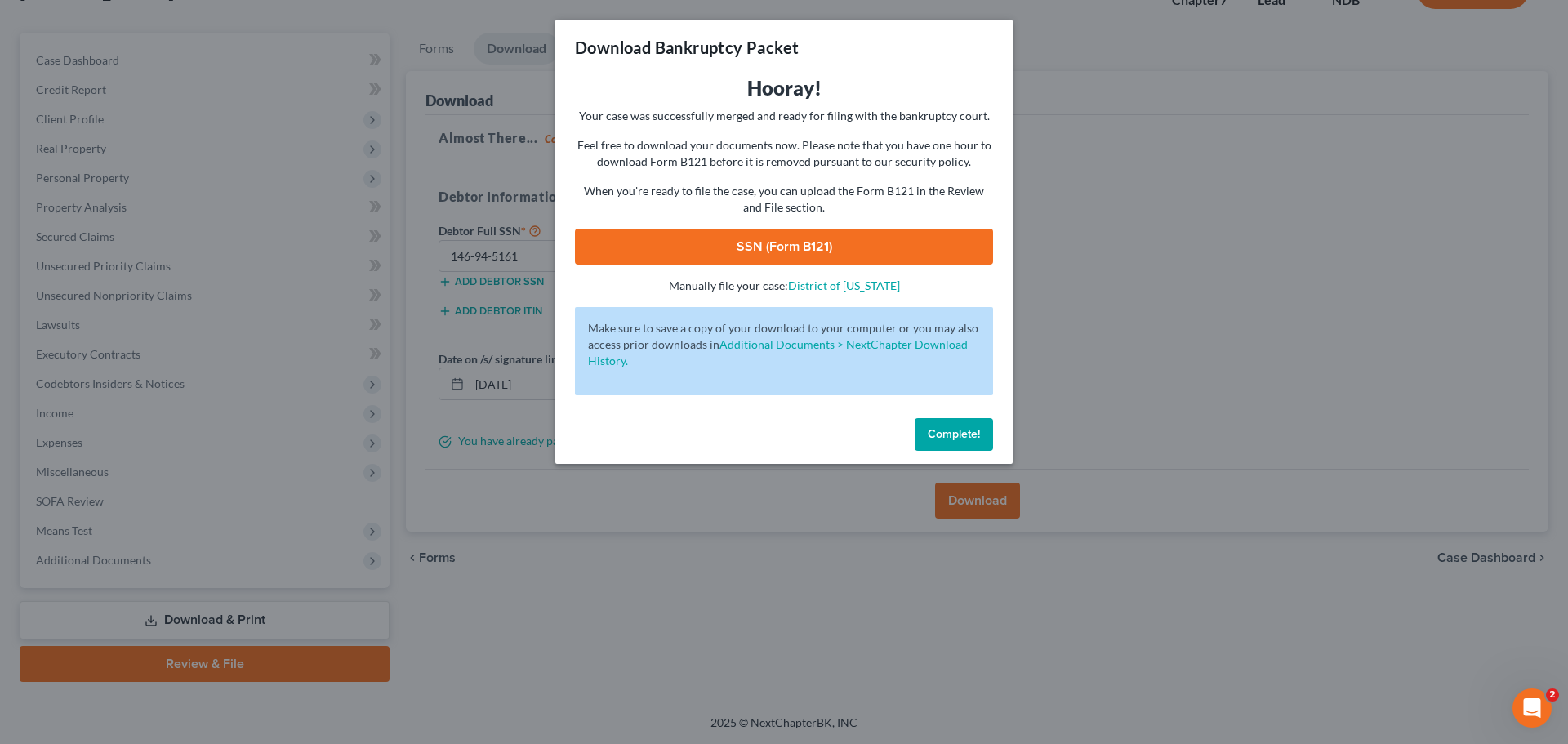
click at [1223, 159] on div "Download Bankruptcy Packet Hooray! Your case was successfully merged and ready …" at bounding box center [784, 372] width 1568 height 744
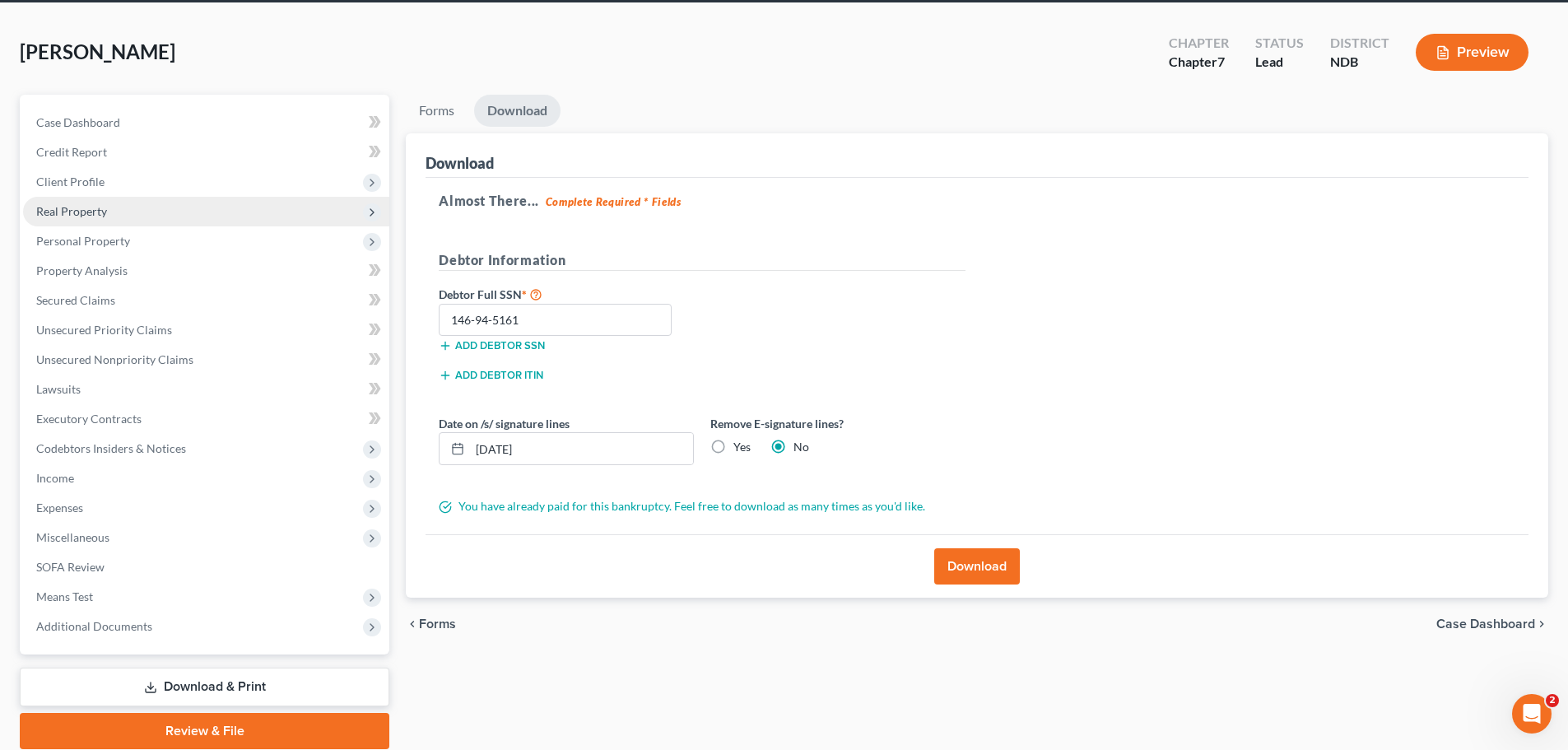
scroll to position [0, 0]
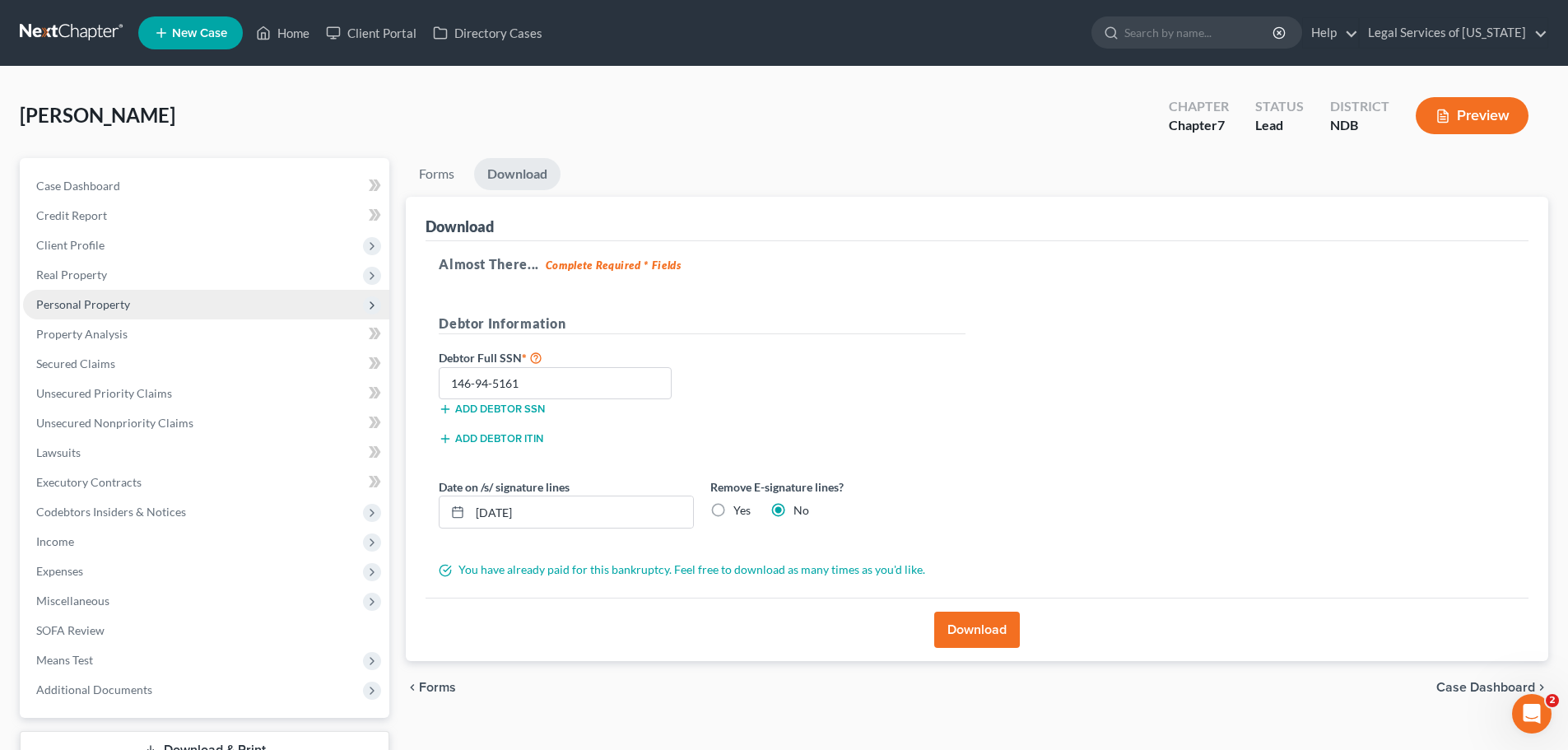
click at [135, 304] on span "Personal Property" at bounding box center [206, 304] width 367 height 30
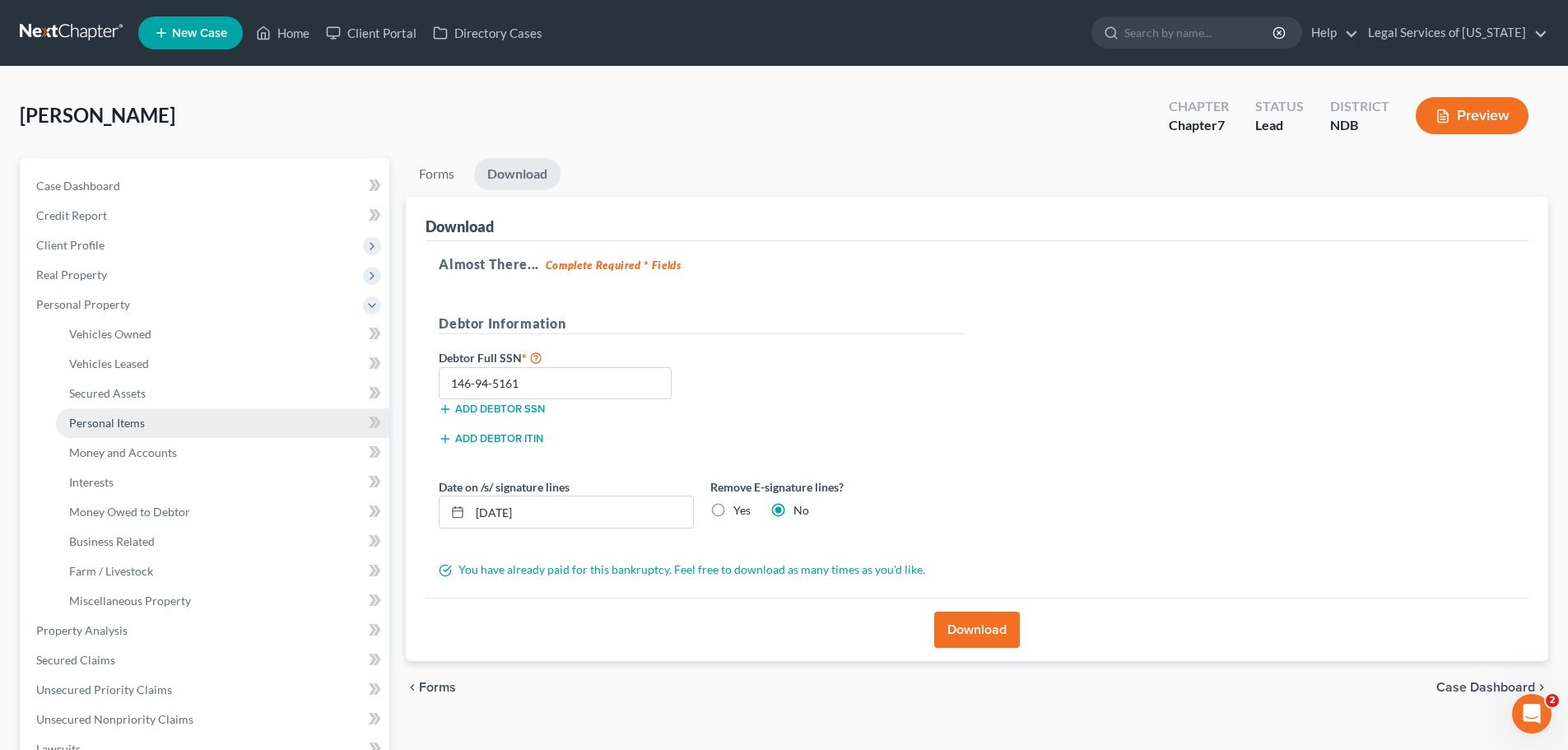
click at [123, 415] on link "Personal Items" at bounding box center [223, 423] width 333 height 30
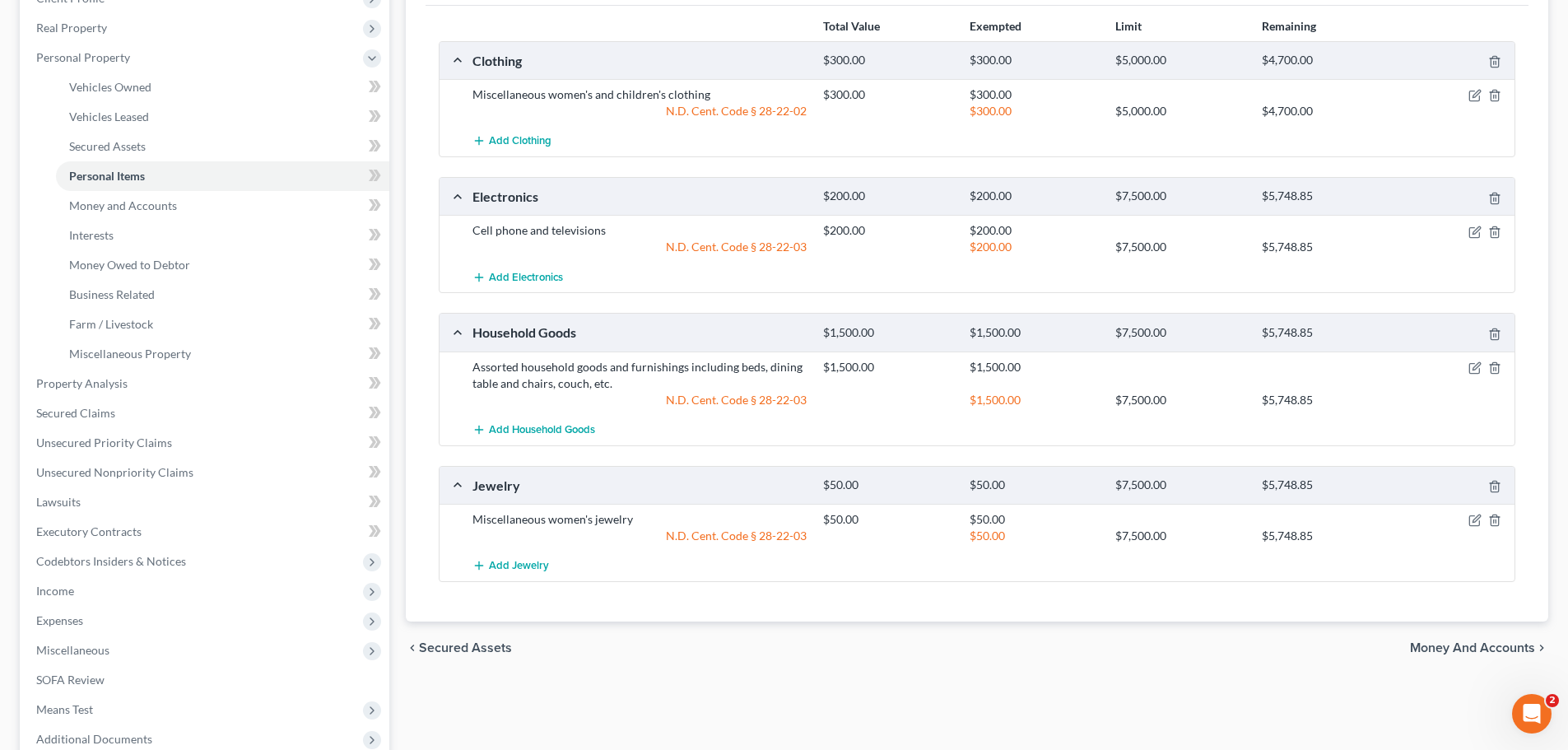
scroll to position [330, 0]
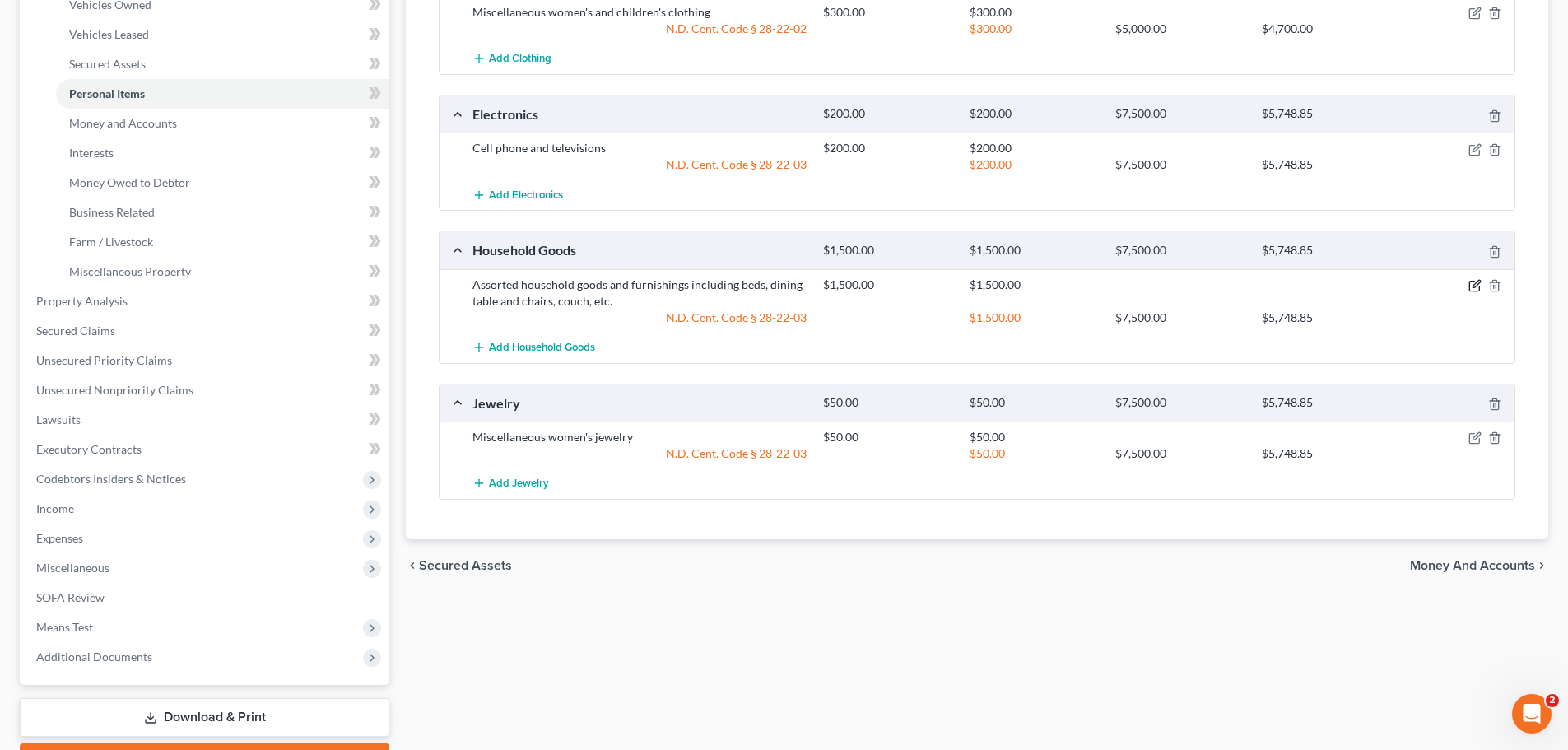
click at [1264, 282] on icon "button" at bounding box center [1476, 286] width 13 height 13
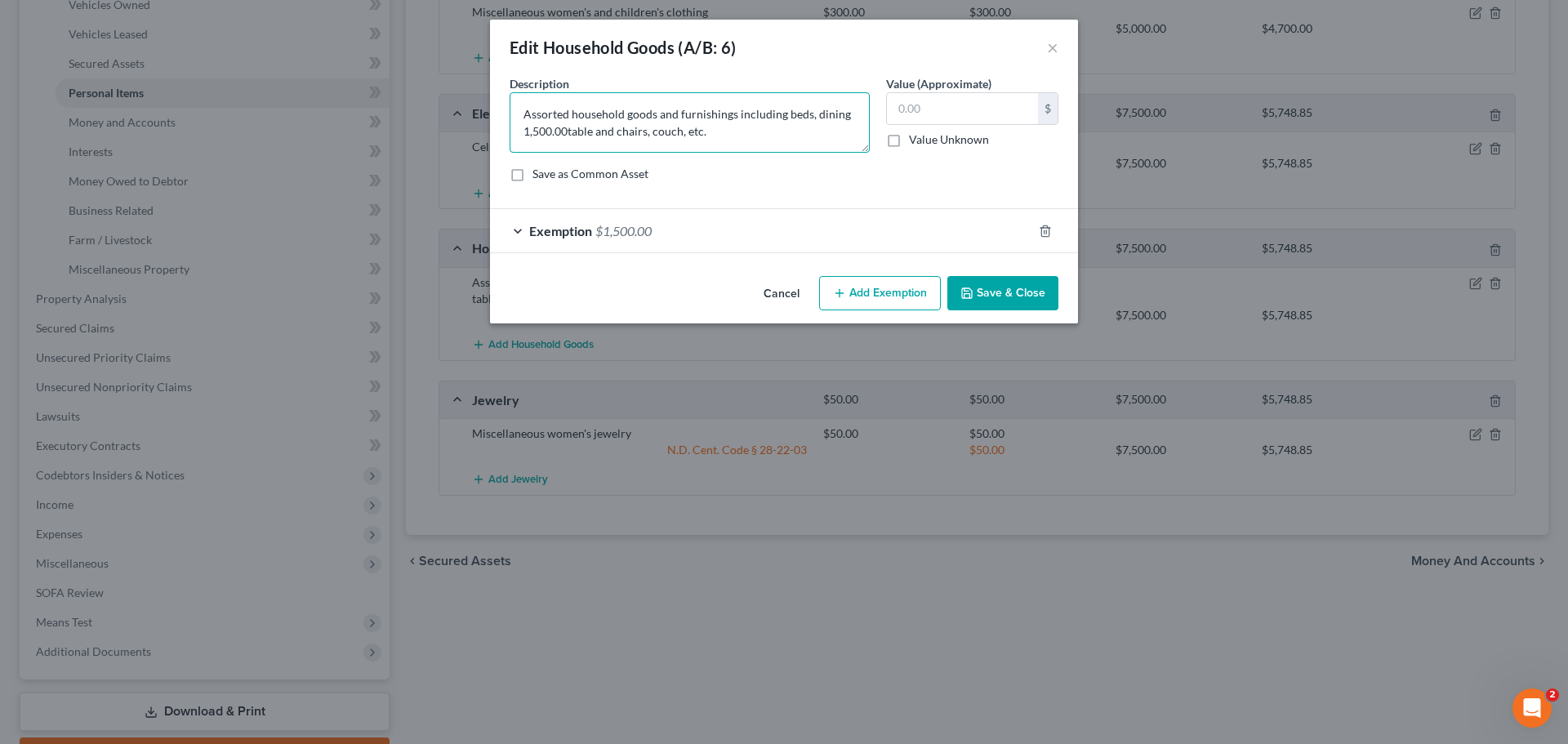
click at [738, 145] on textarea "Assorted household goods and furnishings including beds, dining 1,500.00table a…" at bounding box center [689, 123] width 360 height 61
click at [648, 113] on textarea "Mattresses, couch, chair, table" at bounding box center [689, 123] width 360 height 61
type textarea "Mattresses, couch, chair, dining table"
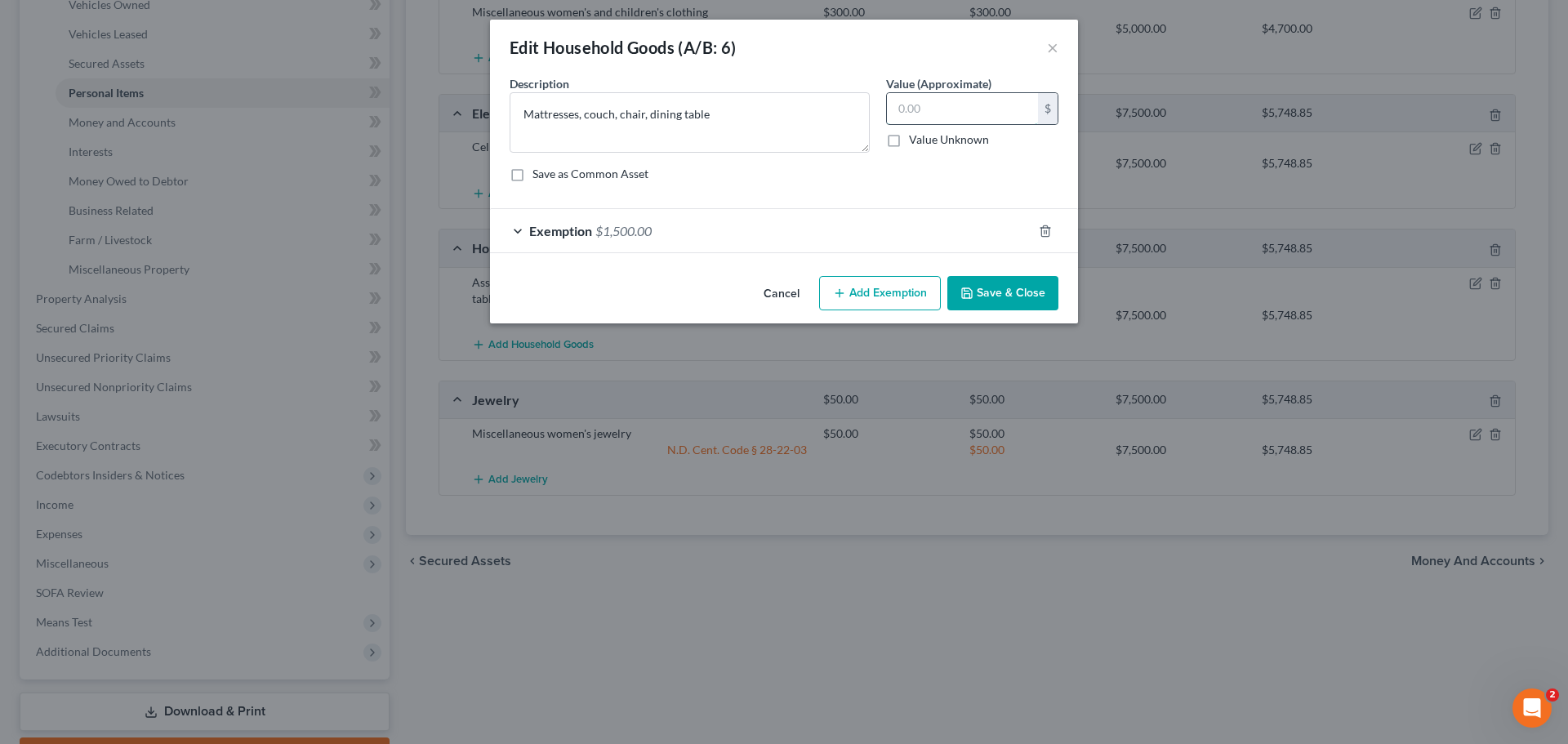
click at [965, 105] on input "text" at bounding box center [963, 109] width 151 height 31
type input "750.00"
click at [984, 207] on form "An exemption set must first be selected from the Filing Information section. Co…" at bounding box center [784, 164] width 549 height 178
click at [964, 228] on div "Exemption $1,500.00" at bounding box center [762, 231] width 543 height 43
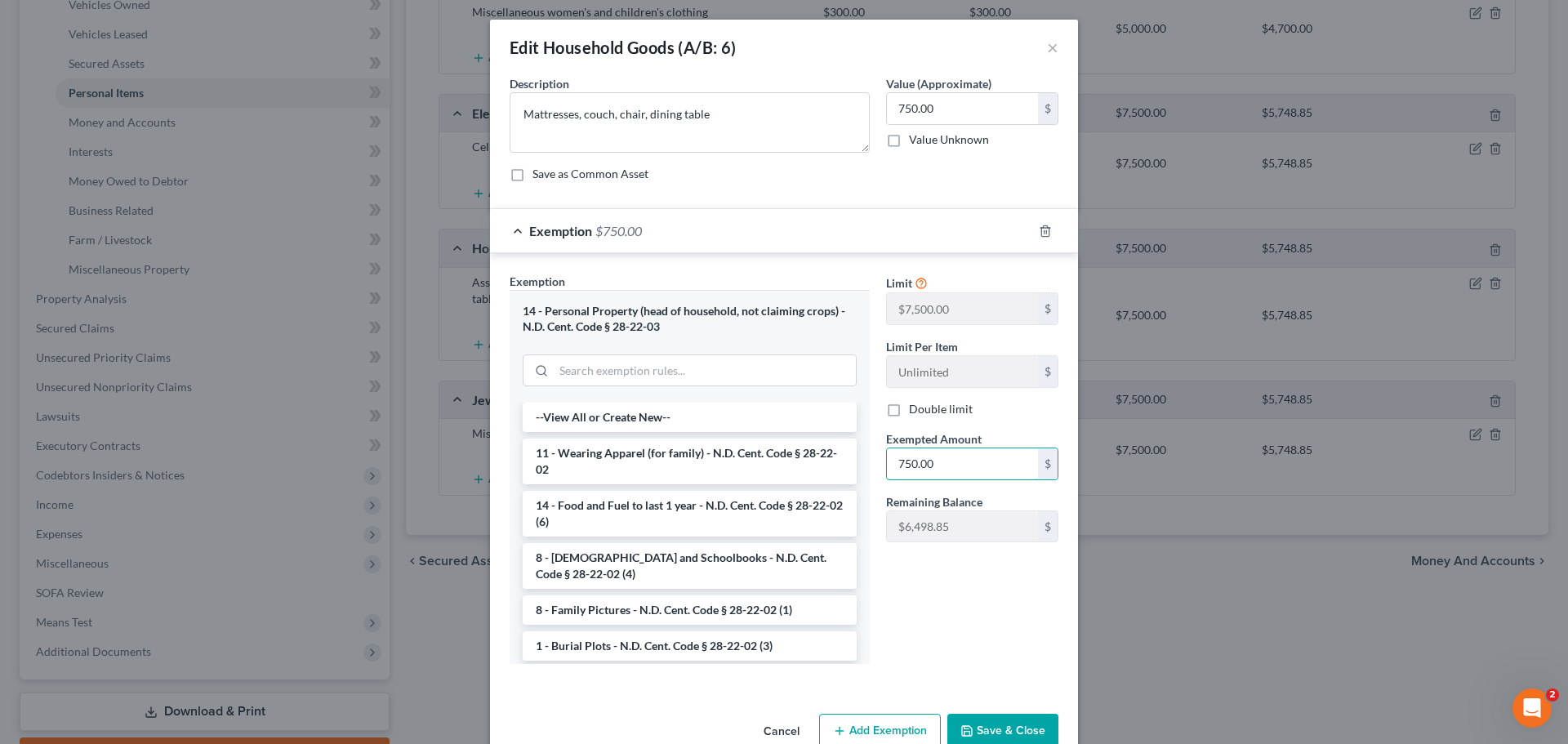
type input "750.00"
click at [1031, 567] on button "Save & Close" at bounding box center [1004, 731] width 112 height 34
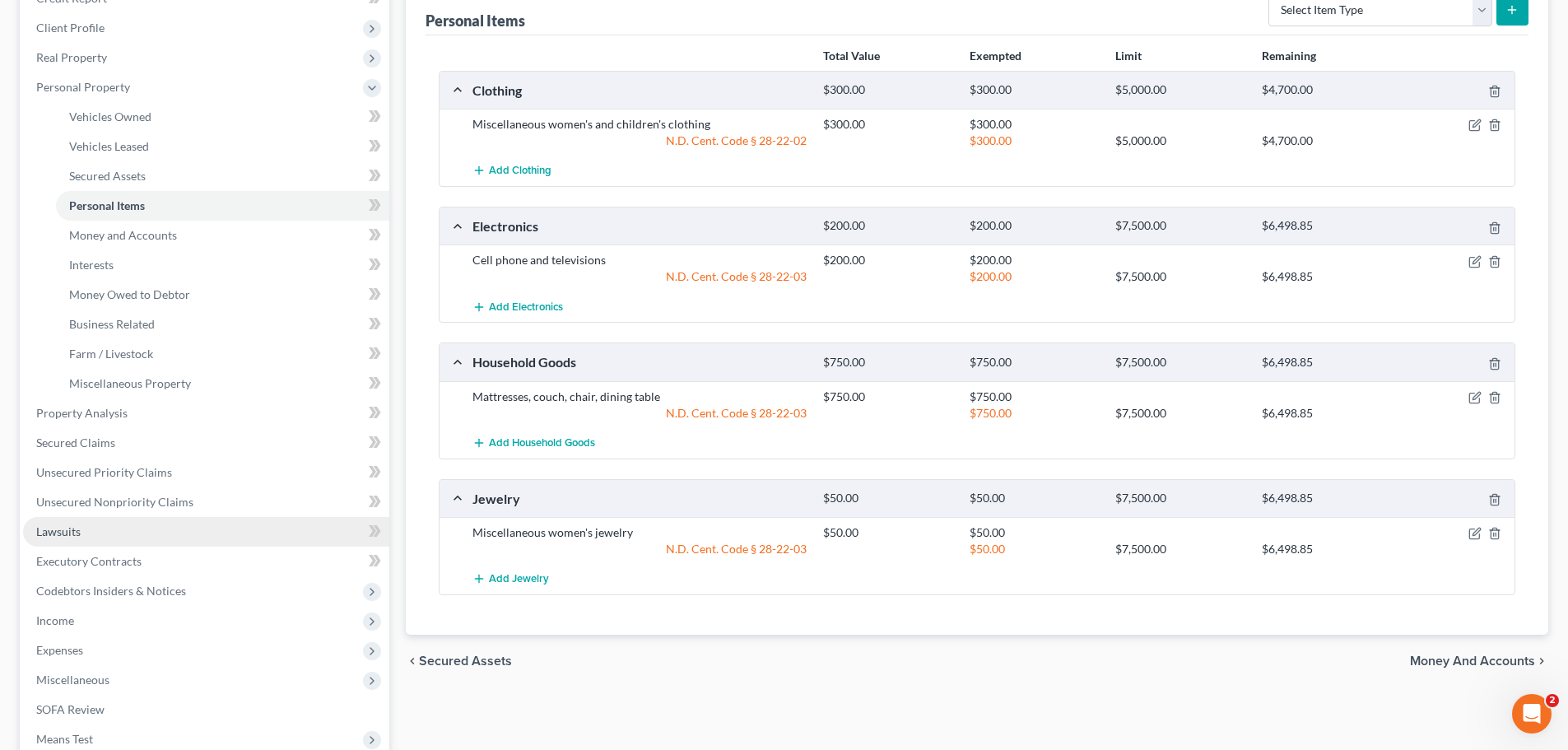
scroll to position [247, 0]
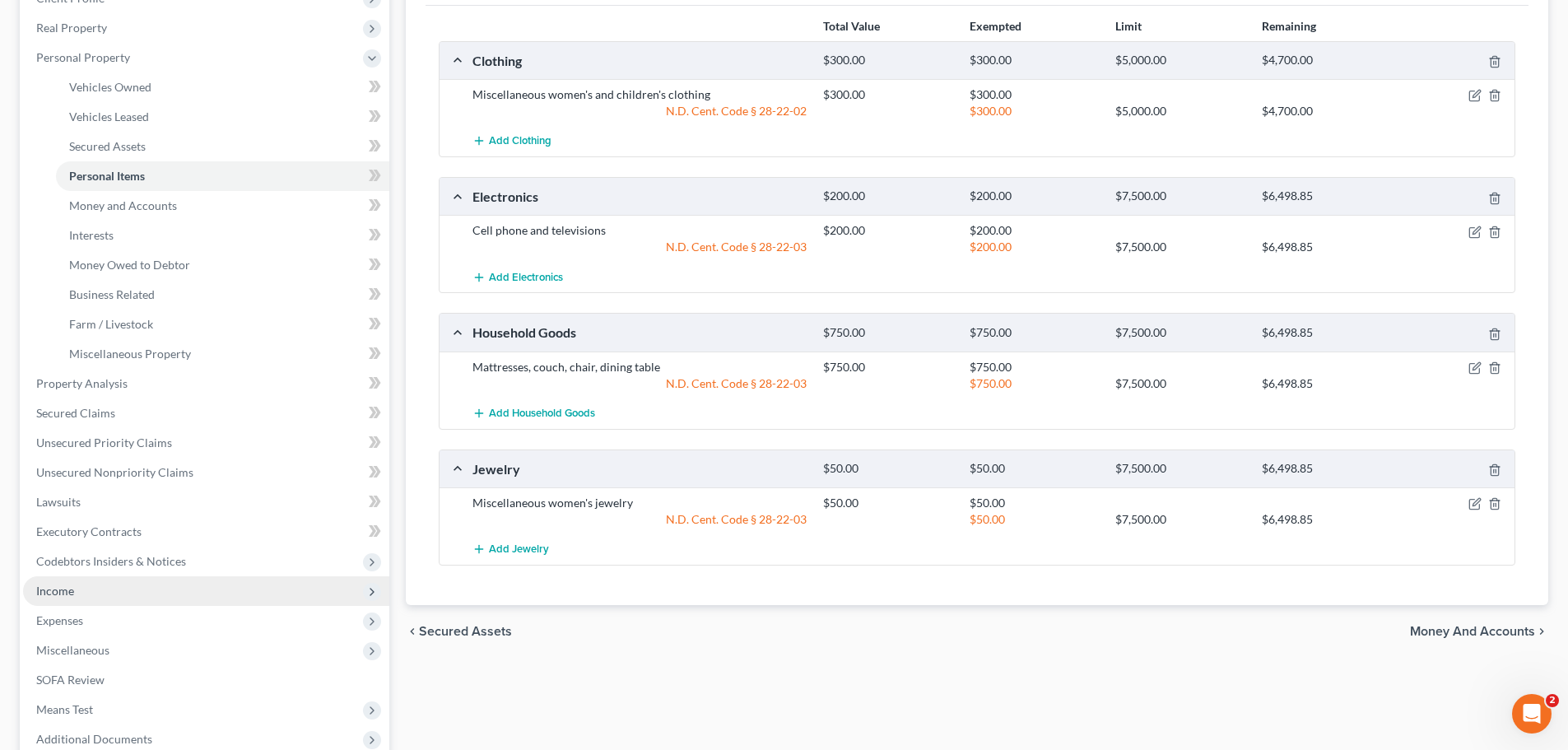
click at [77, 572] on span "Income" at bounding box center [206, 591] width 367 height 30
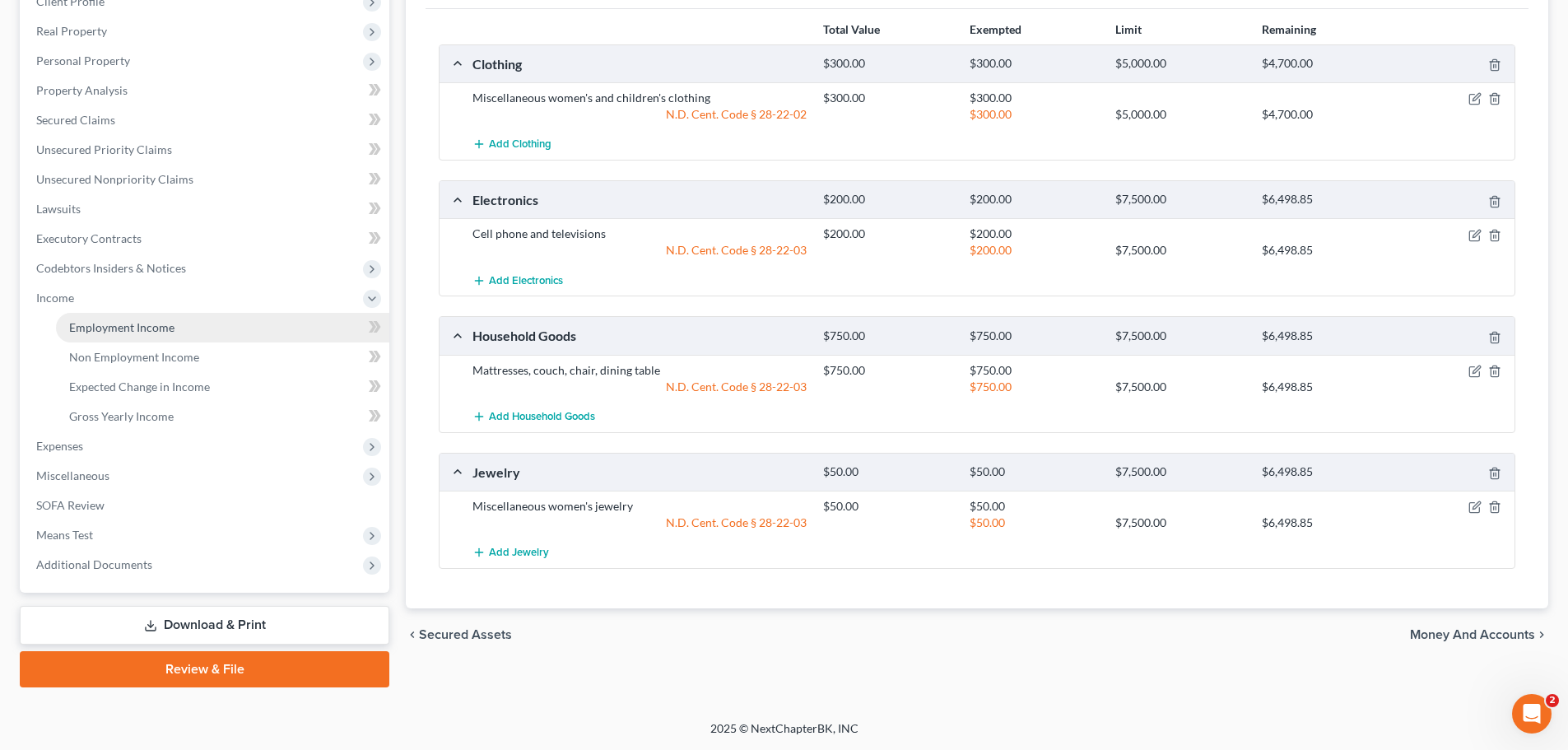
click at [123, 325] on span "Employment Income" at bounding box center [122, 327] width 106 height 14
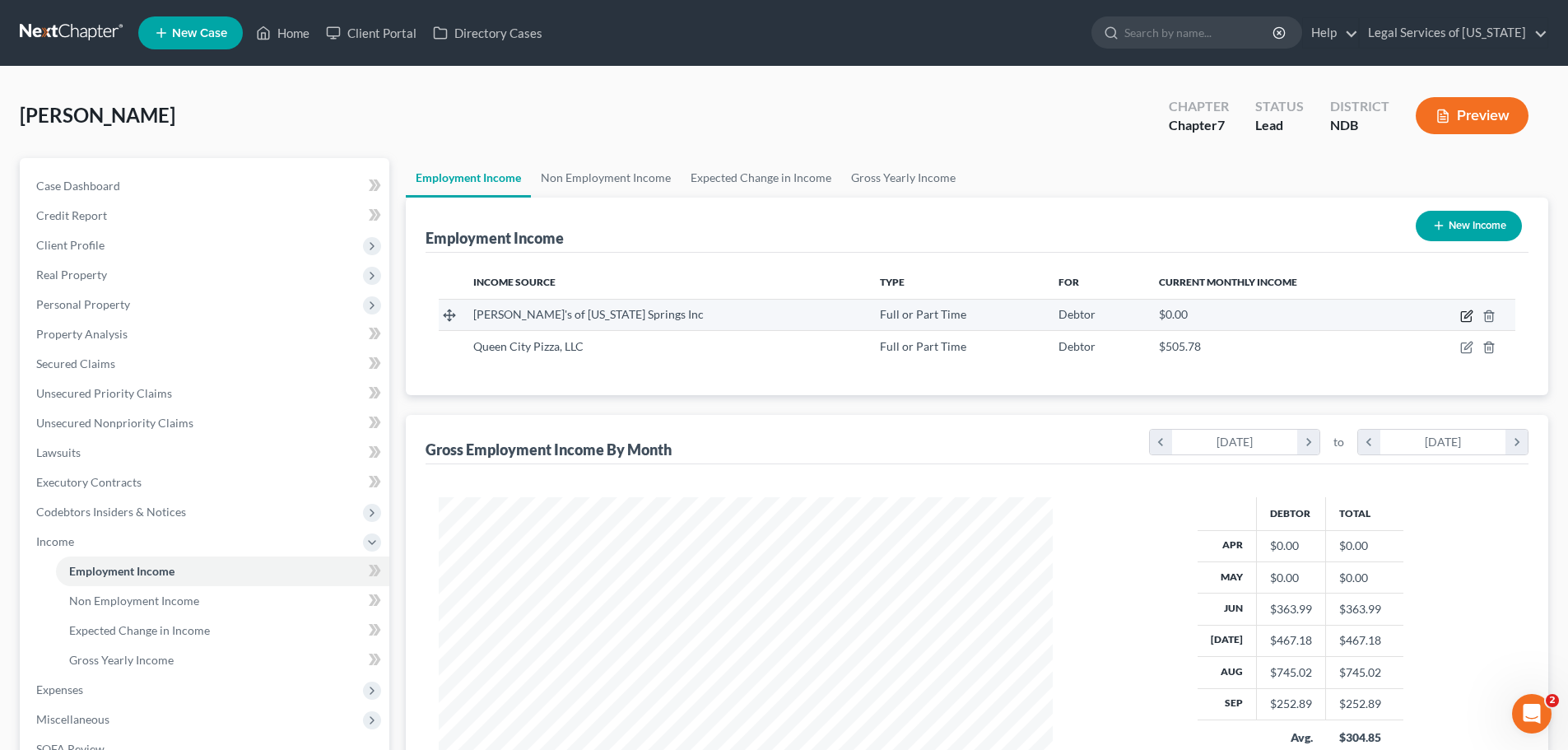
click at [1264, 315] on icon "button" at bounding box center [1467, 316] width 13 height 13
select select "0"
select select "5"
select select "1"
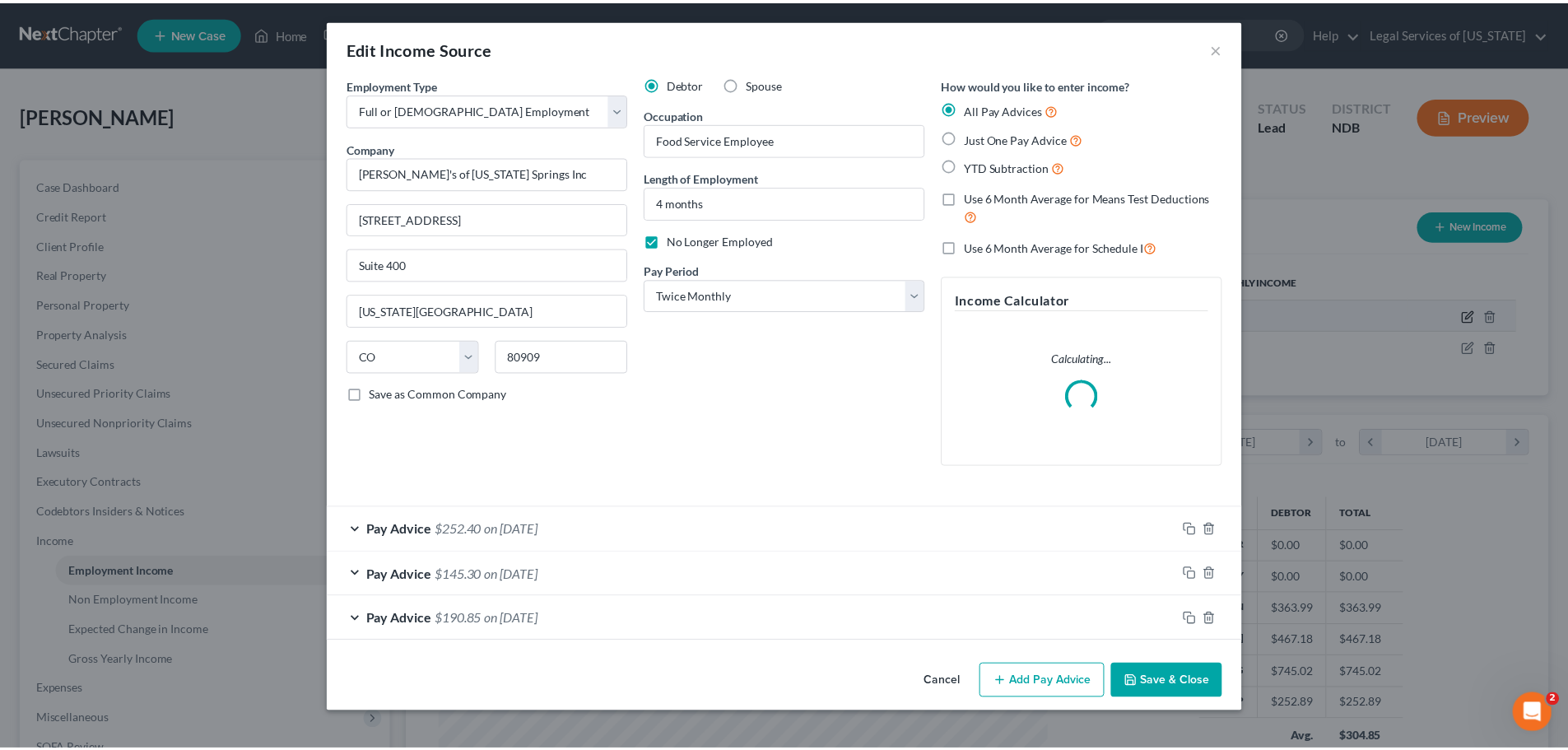
scroll to position [310, 653]
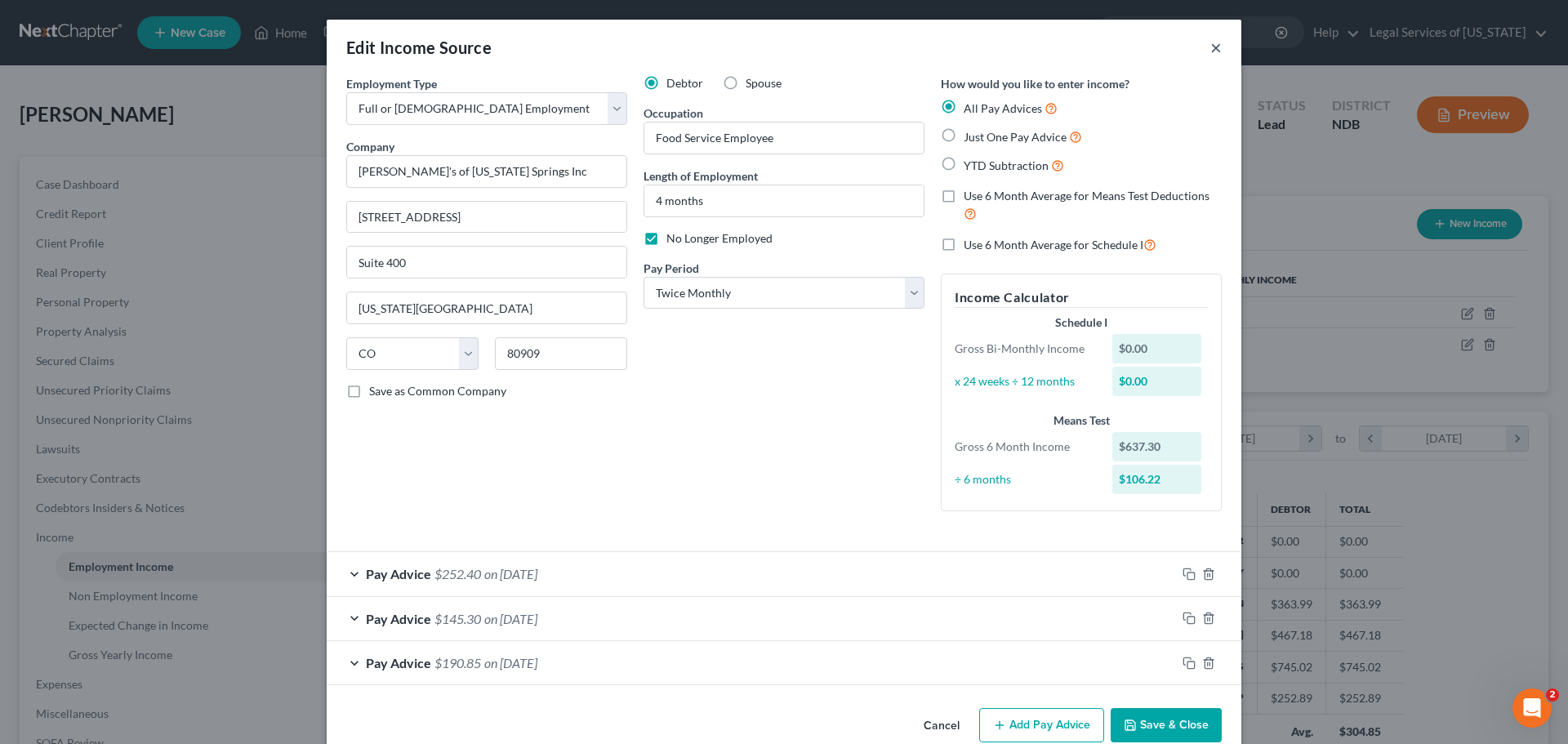
click at [1211, 48] on button "×" at bounding box center [1216, 47] width 11 height 20
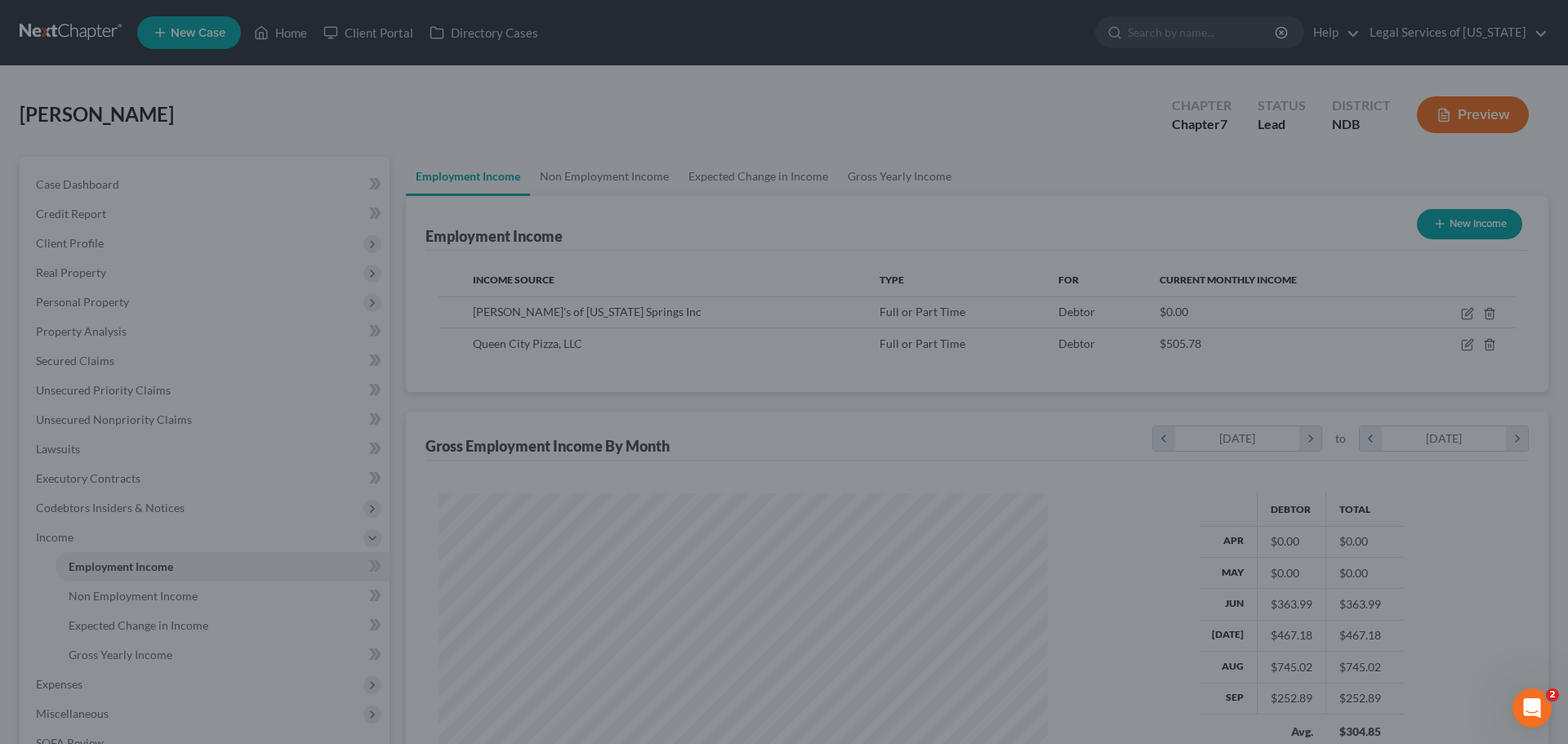
scroll to position [816712, 816189]
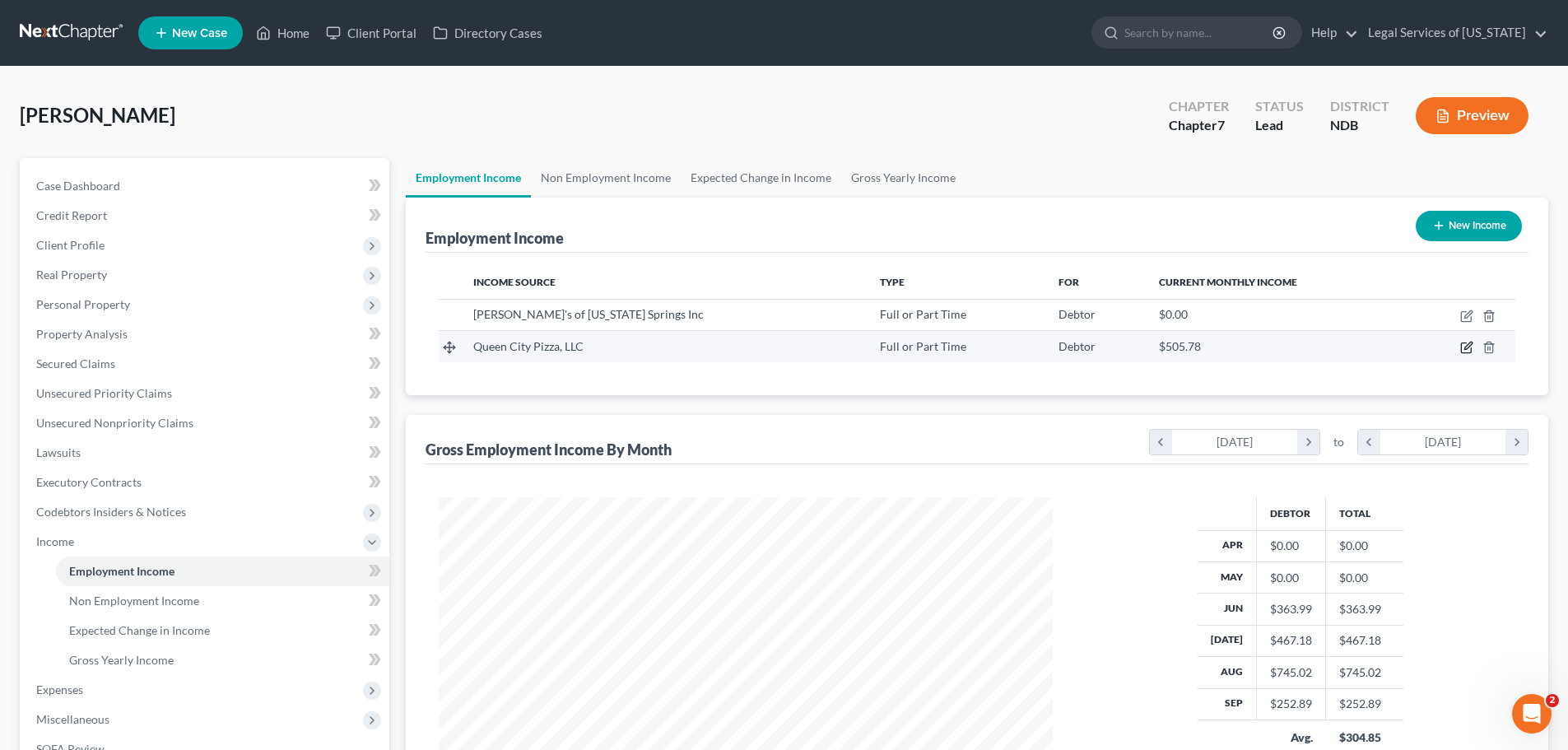
click at [1264, 350] on icon "button" at bounding box center [1467, 348] width 13 height 13
select select "0"
select select "29"
select select "1"
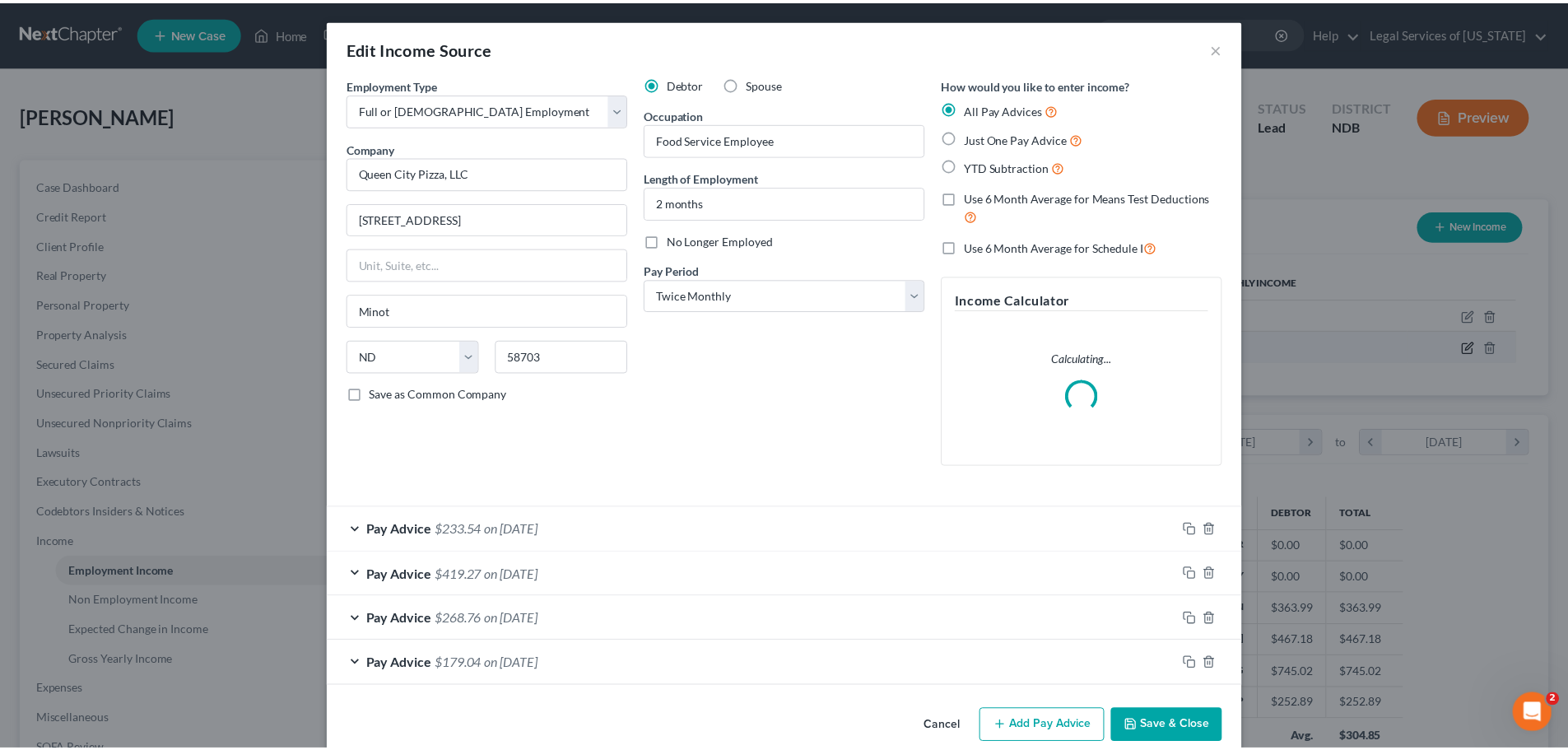
scroll to position [310, 653]
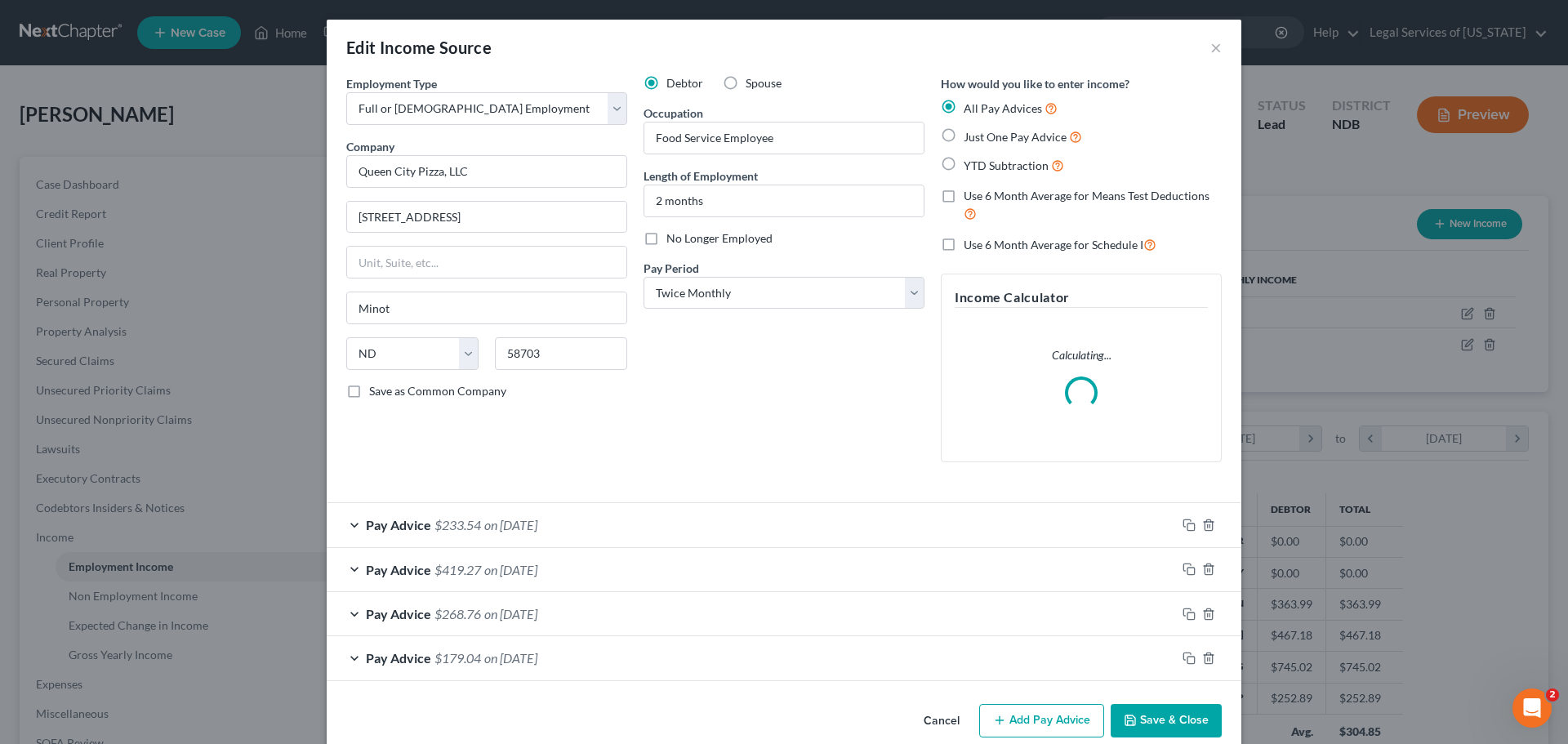
click at [681, 234] on span "No Longer Employed" at bounding box center [719, 238] width 106 height 14
click at [681, 234] on input "No Longer Employed" at bounding box center [678, 235] width 10 height 10
checkbox input "true"
click at [1152, 567] on button "Save & Close" at bounding box center [1166, 721] width 112 height 34
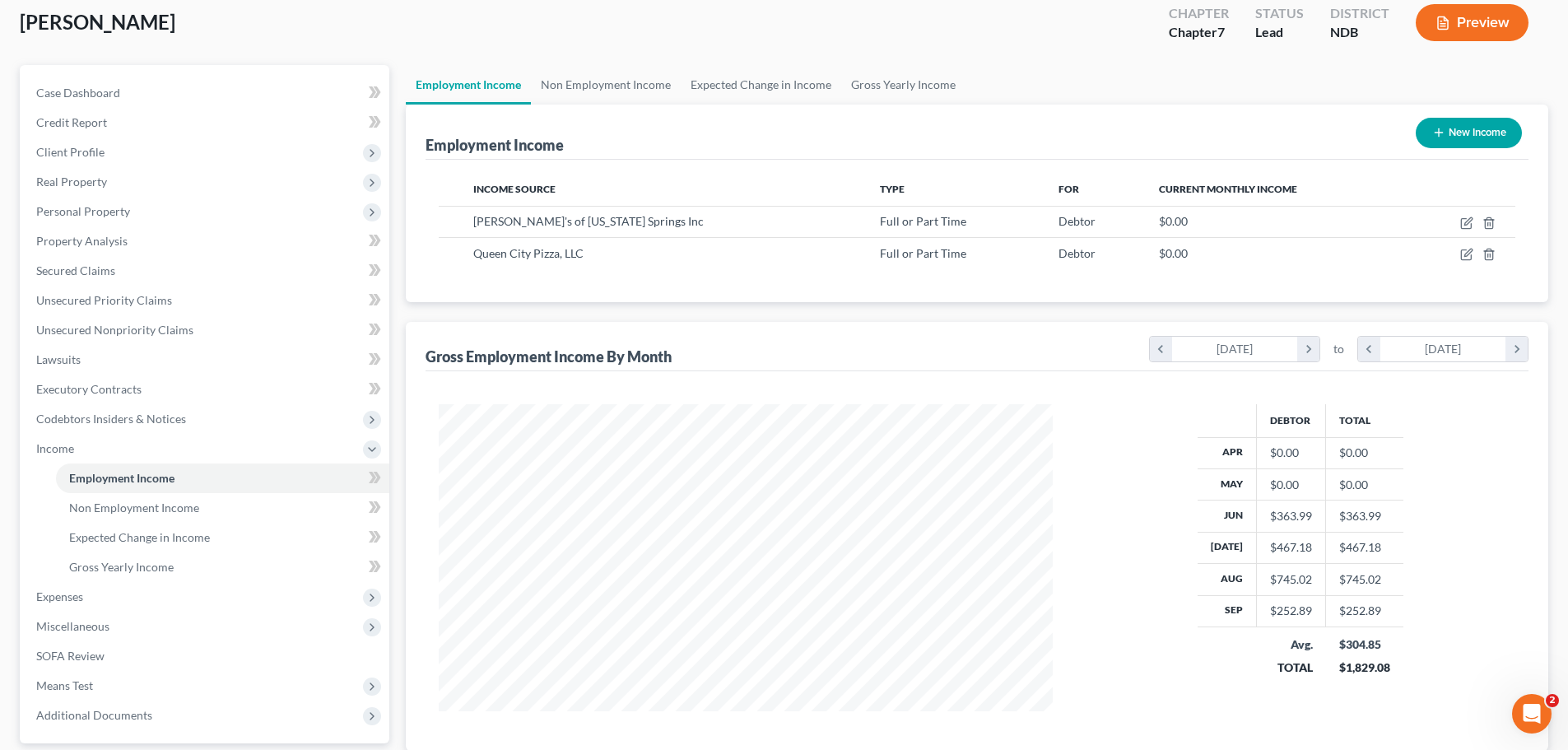
scroll to position [79, 0]
